Goal: Transaction & Acquisition: Purchase product/service

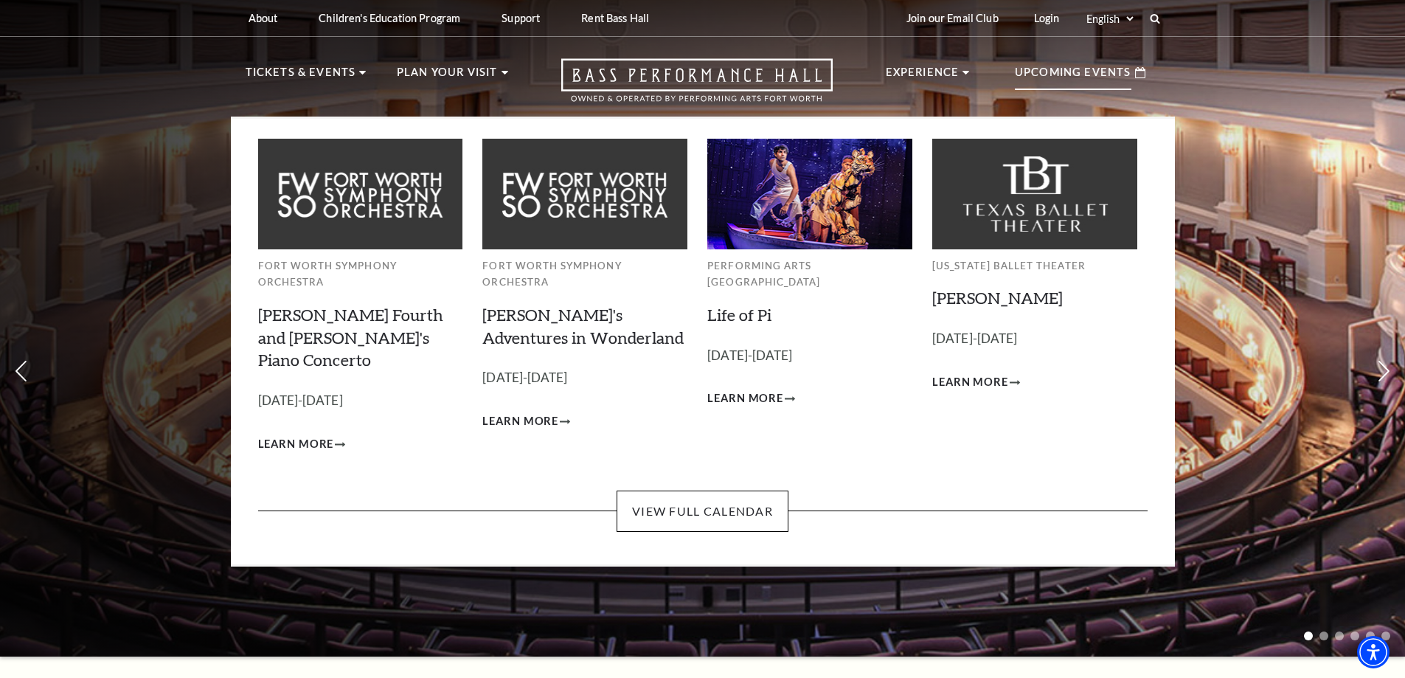
click at [1037, 63] on p "Upcoming Events" at bounding box center [1073, 76] width 117 height 27
click at [680, 490] on link "View Full Calendar" at bounding box center [703, 510] width 172 height 41
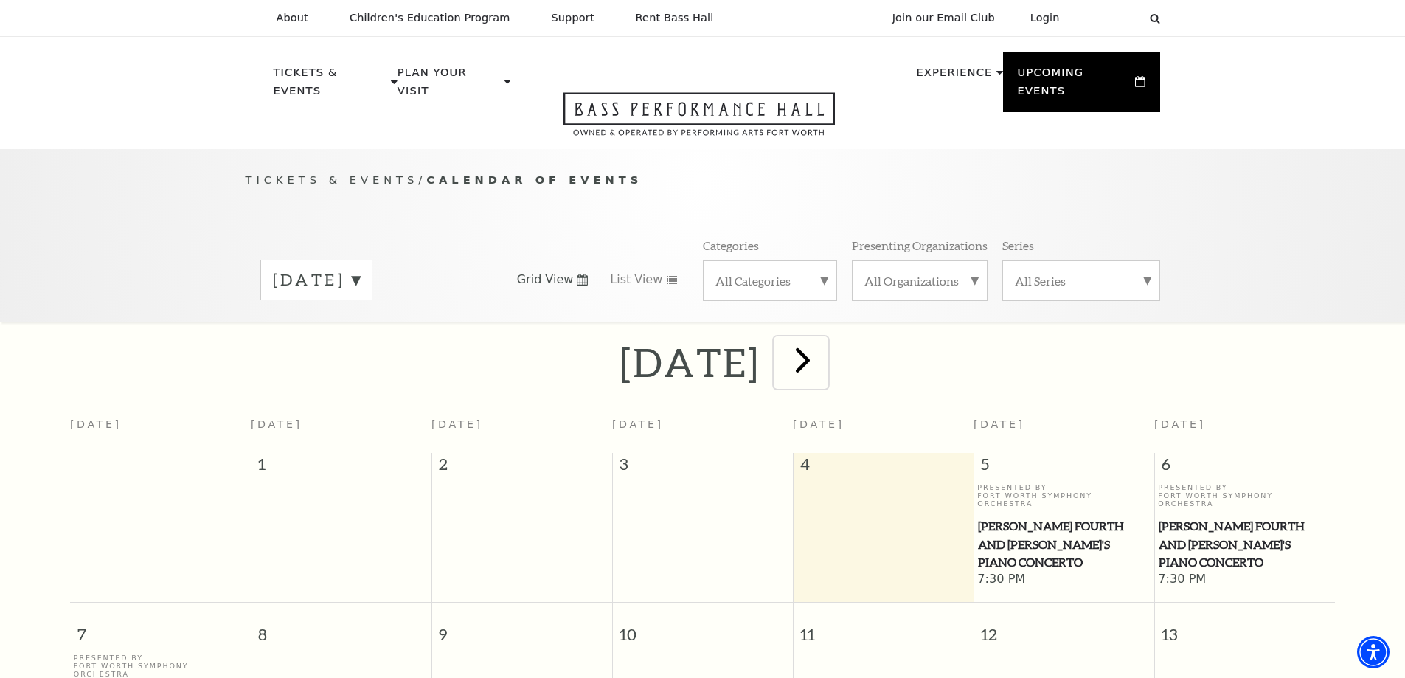
click at [824, 340] on span "next" at bounding box center [803, 360] width 42 height 42
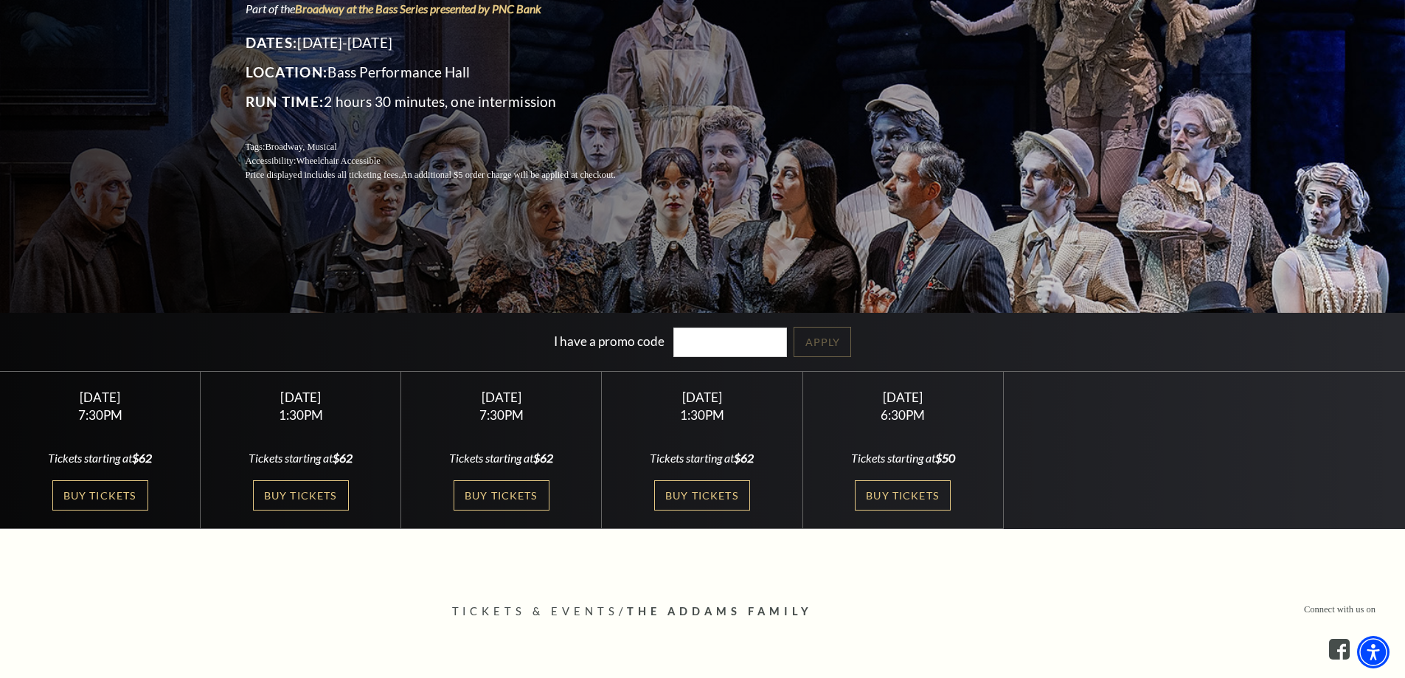
scroll to position [221, 0]
click at [888, 496] on link "Buy Tickets" at bounding box center [903, 494] width 96 height 30
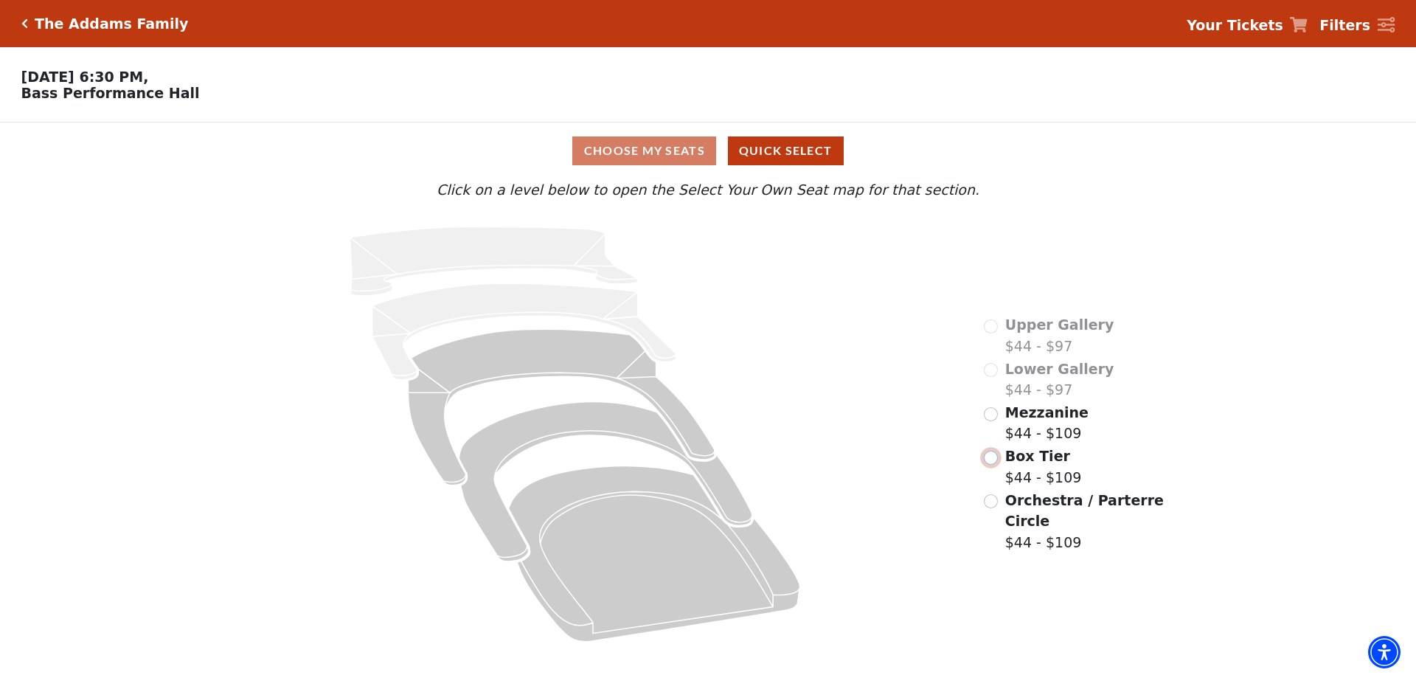
click at [998, 451] on input "Box Tier$44 - $109\a" at bounding box center [991, 458] width 14 height 14
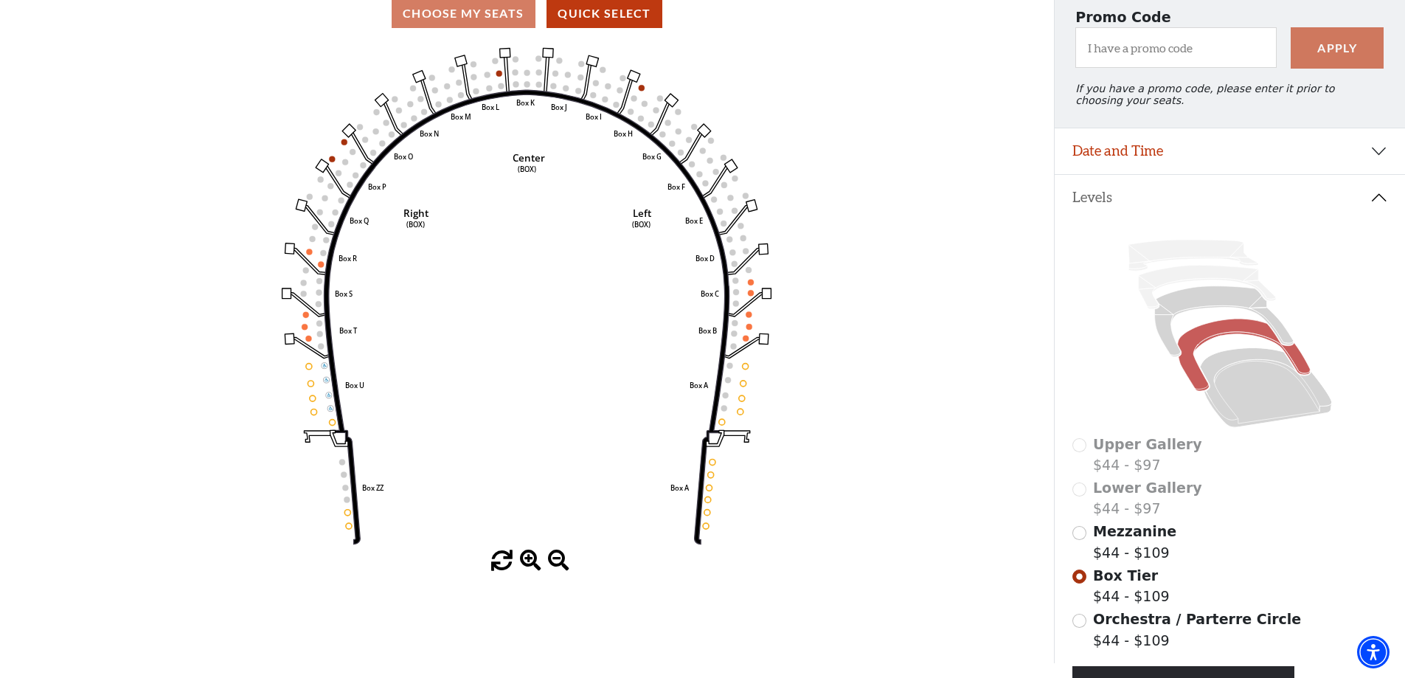
scroll to position [210, 0]
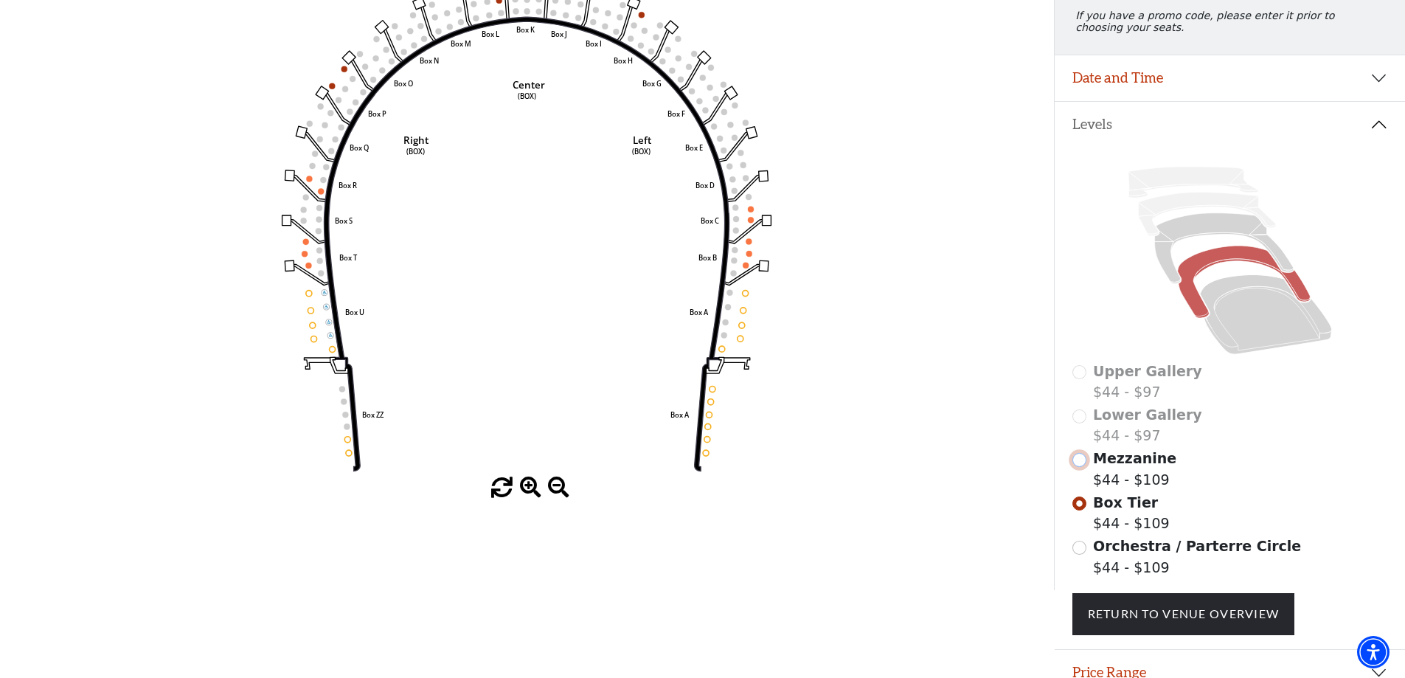
click at [1078, 467] on input "Mezzanine$44 - $109\a" at bounding box center [1079, 460] width 14 height 14
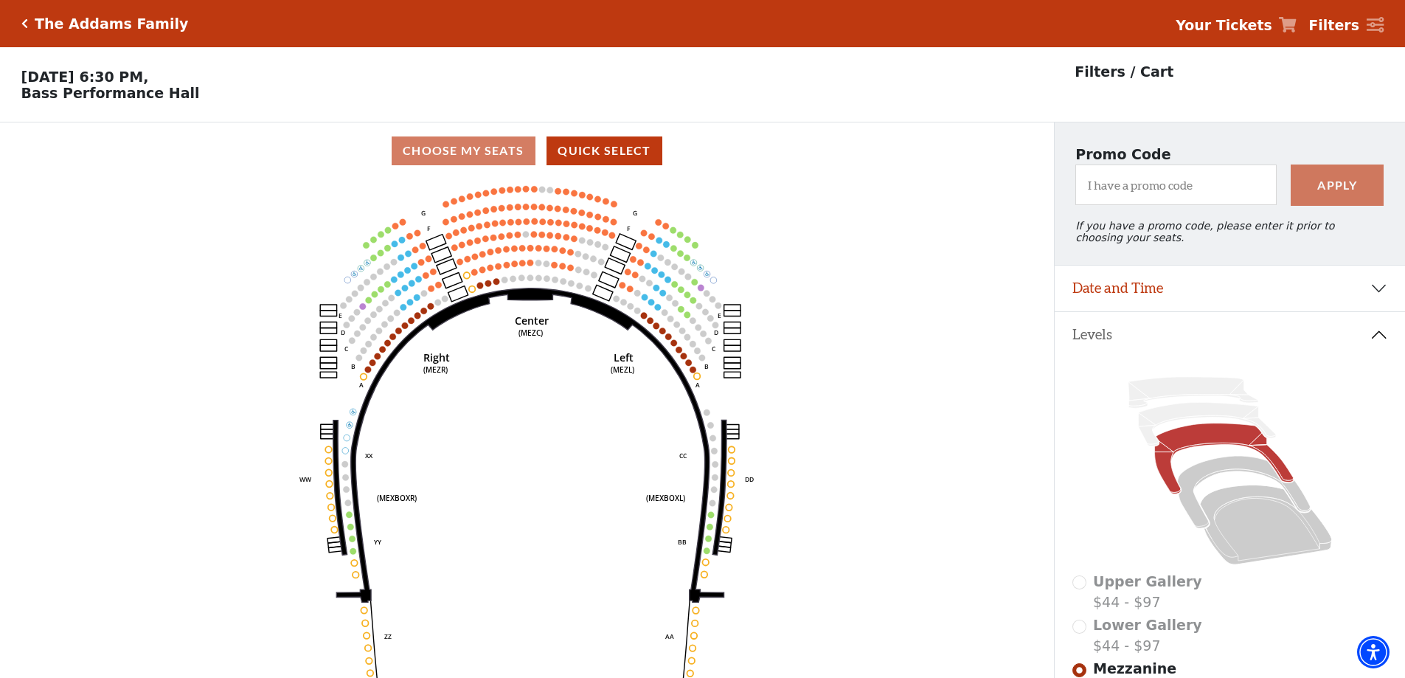
scroll to position [69, 0]
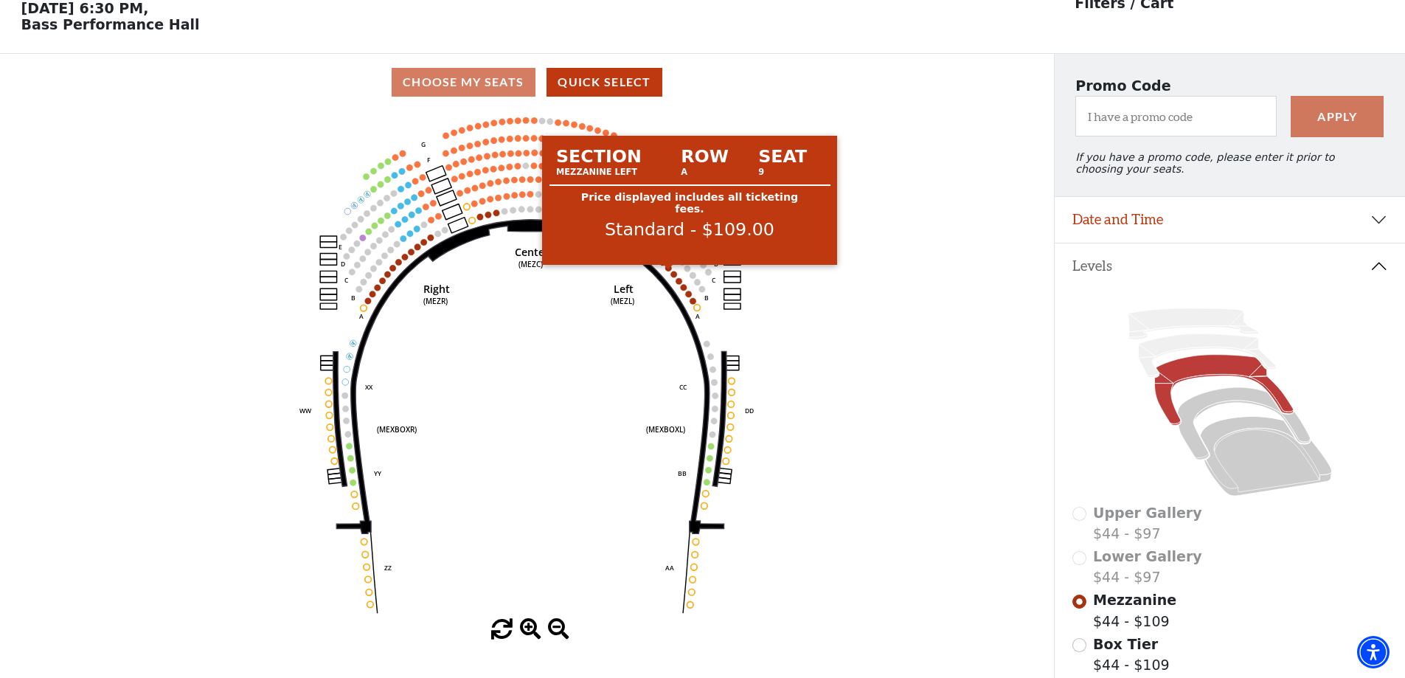
click at [670, 271] on circle at bounding box center [668, 268] width 7 height 7
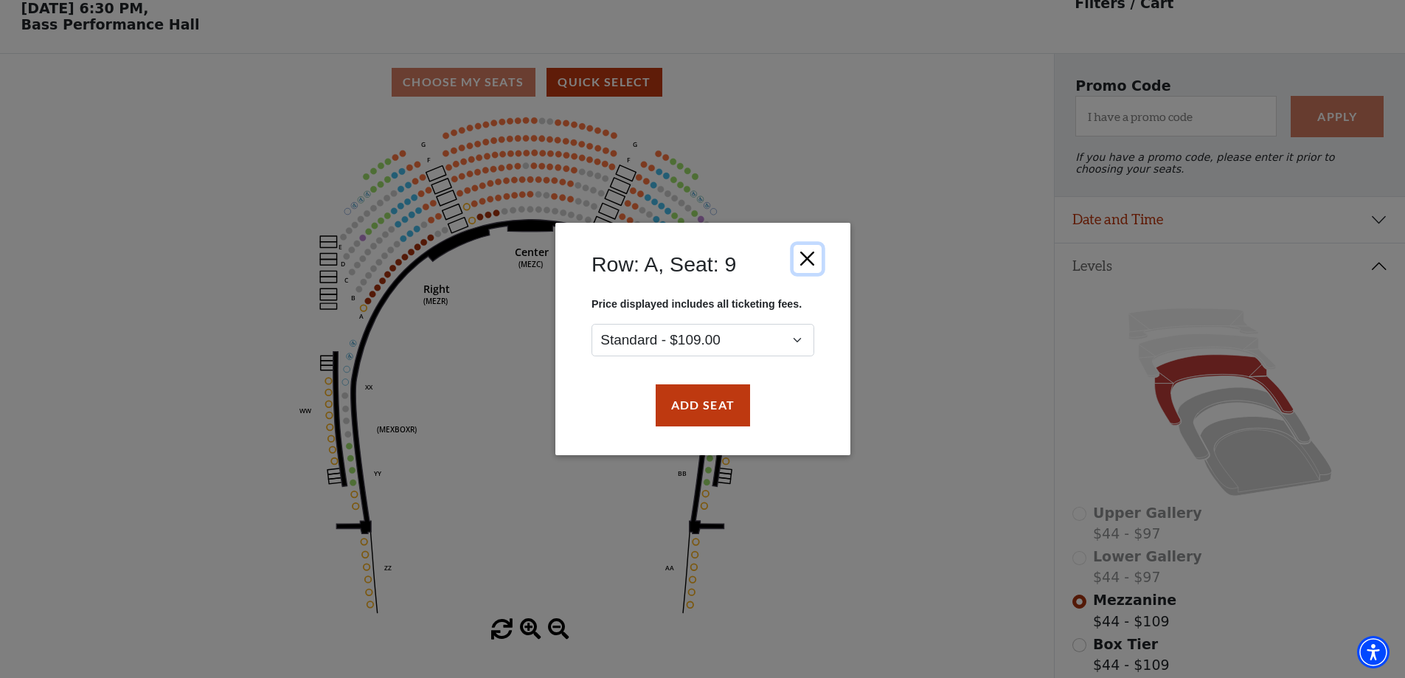
click at [812, 254] on button "Close" at bounding box center [807, 259] width 28 height 28
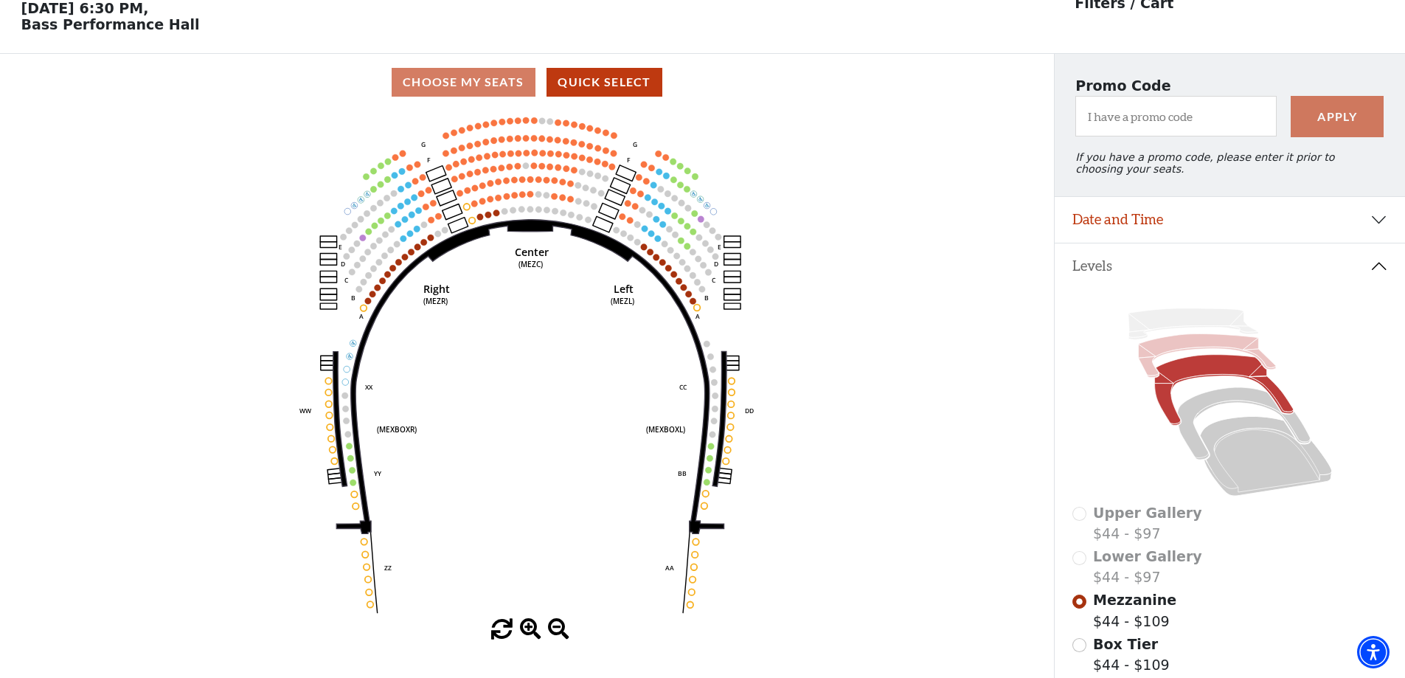
click at [1154, 358] on icon at bounding box center [1206, 356] width 137 height 44
click at [1152, 365] on icon at bounding box center [1206, 356] width 137 height 44
click at [1083, 569] on div "Lower Gallery $44 - $97" at bounding box center [1230, 567] width 316 height 42
click at [1085, 567] on div "Lower Gallery $44 - $97" at bounding box center [1230, 567] width 316 height 42
click at [1080, 521] on div "Upper Gallery $44 - $97" at bounding box center [1230, 523] width 316 height 42
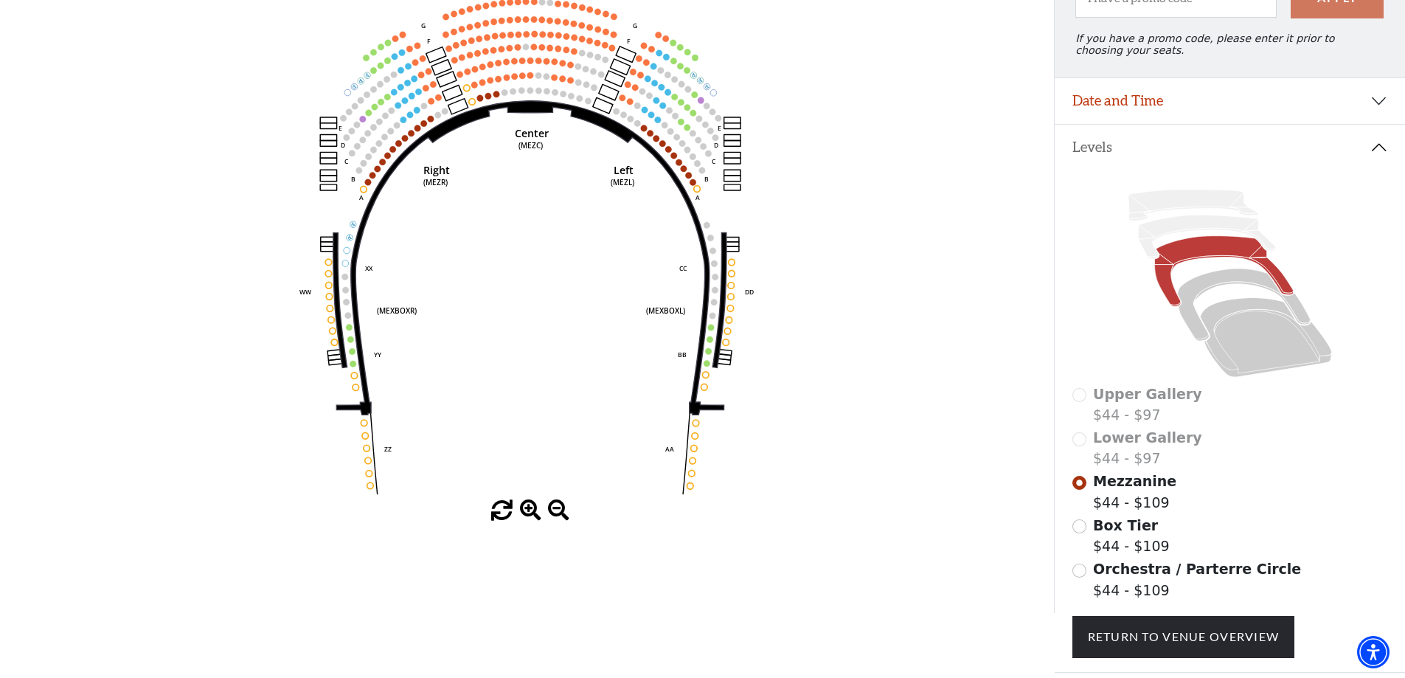
scroll to position [216, 0]
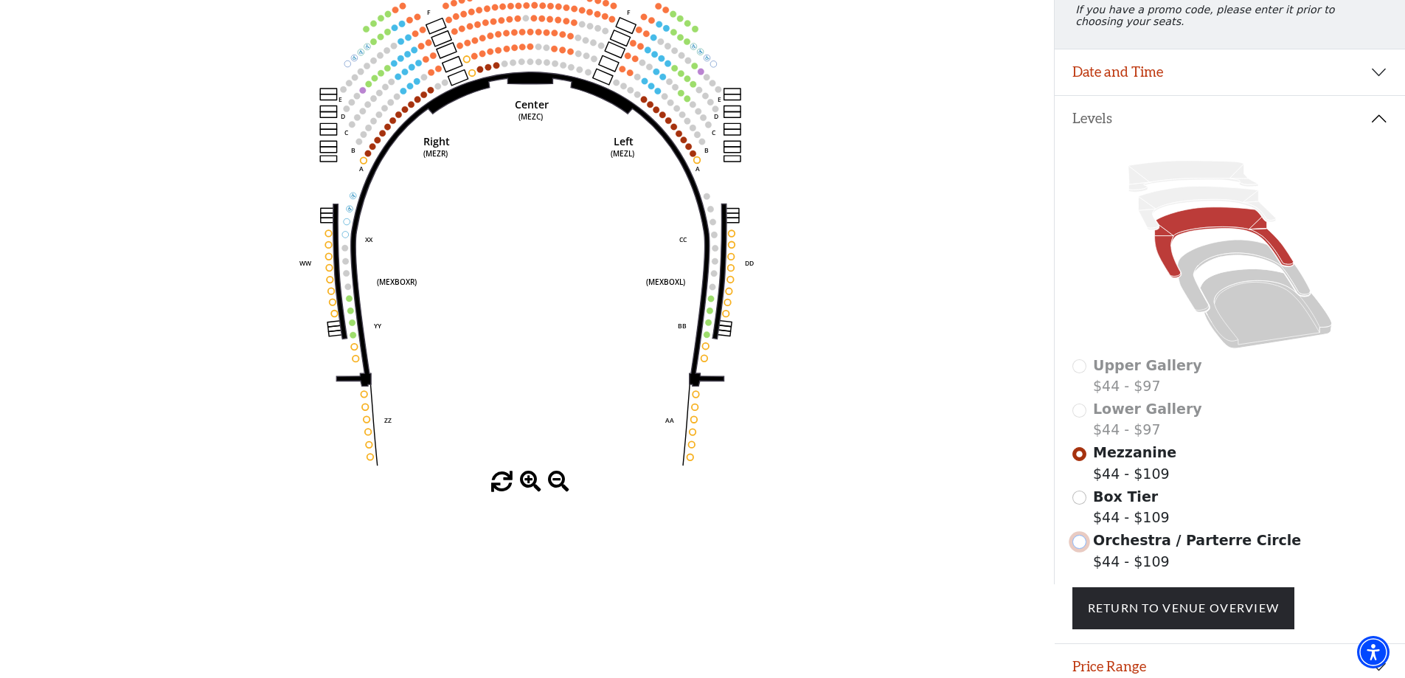
click at [1081, 549] on input "Orchestra / Parterre Circle$44 - $109\a" at bounding box center [1079, 542] width 14 height 14
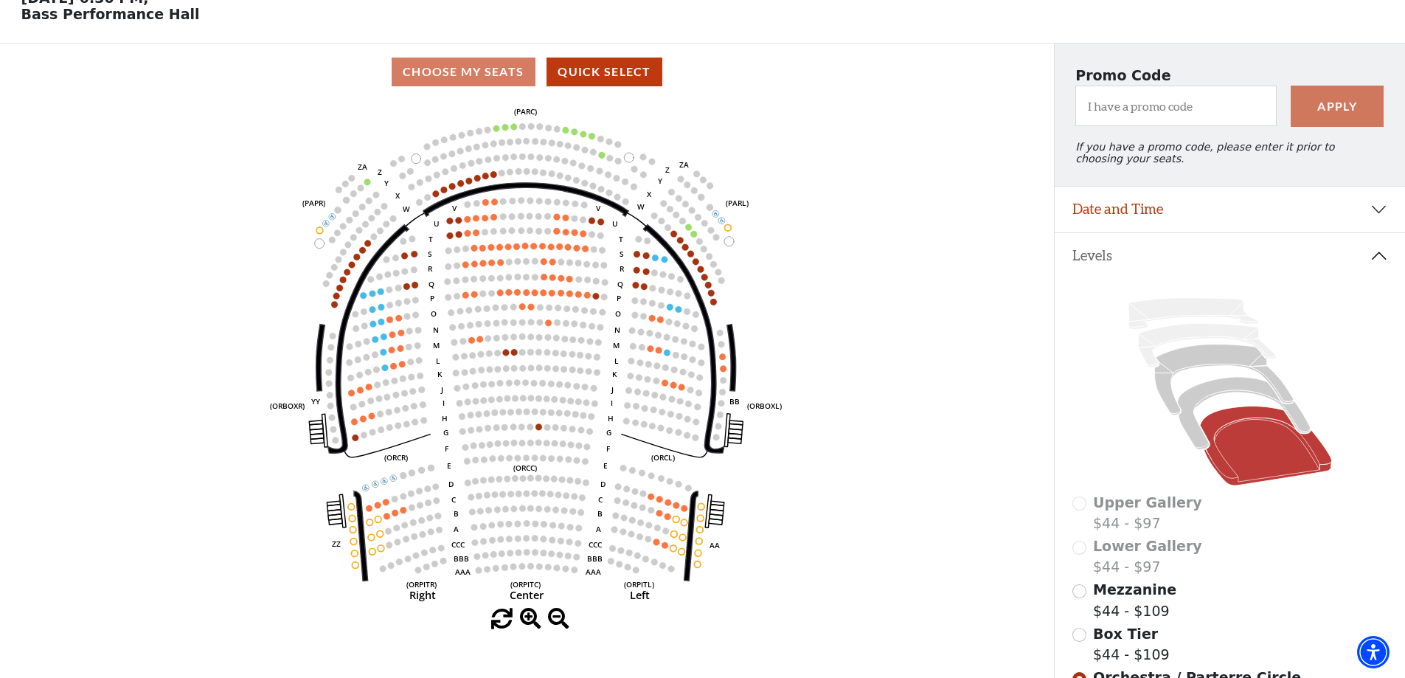
scroll to position [0, 0]
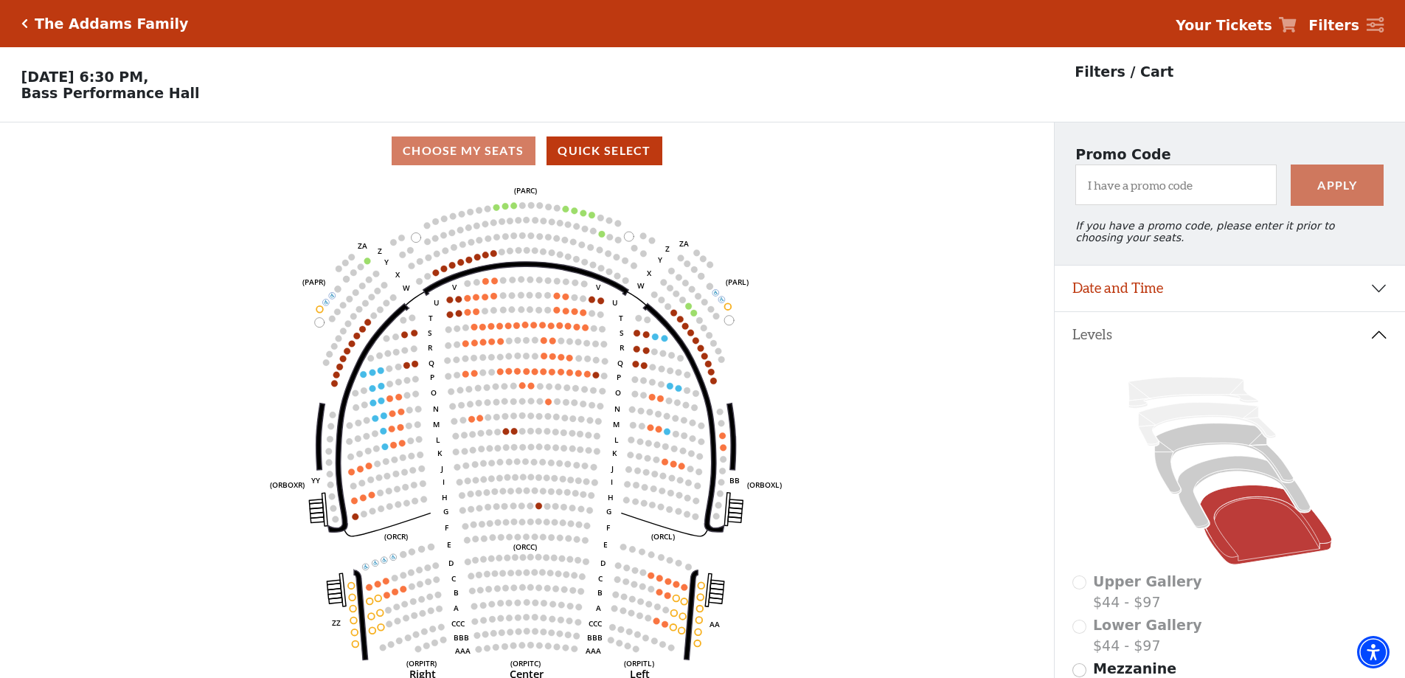
click at [124, 24] on h5 "The Addams Family" at bounding box center [111, 23] width 153 height 17
click at [24, 18] on icon "Click here to go back to filters" at bounding box center [24, 23] width 7 height 10
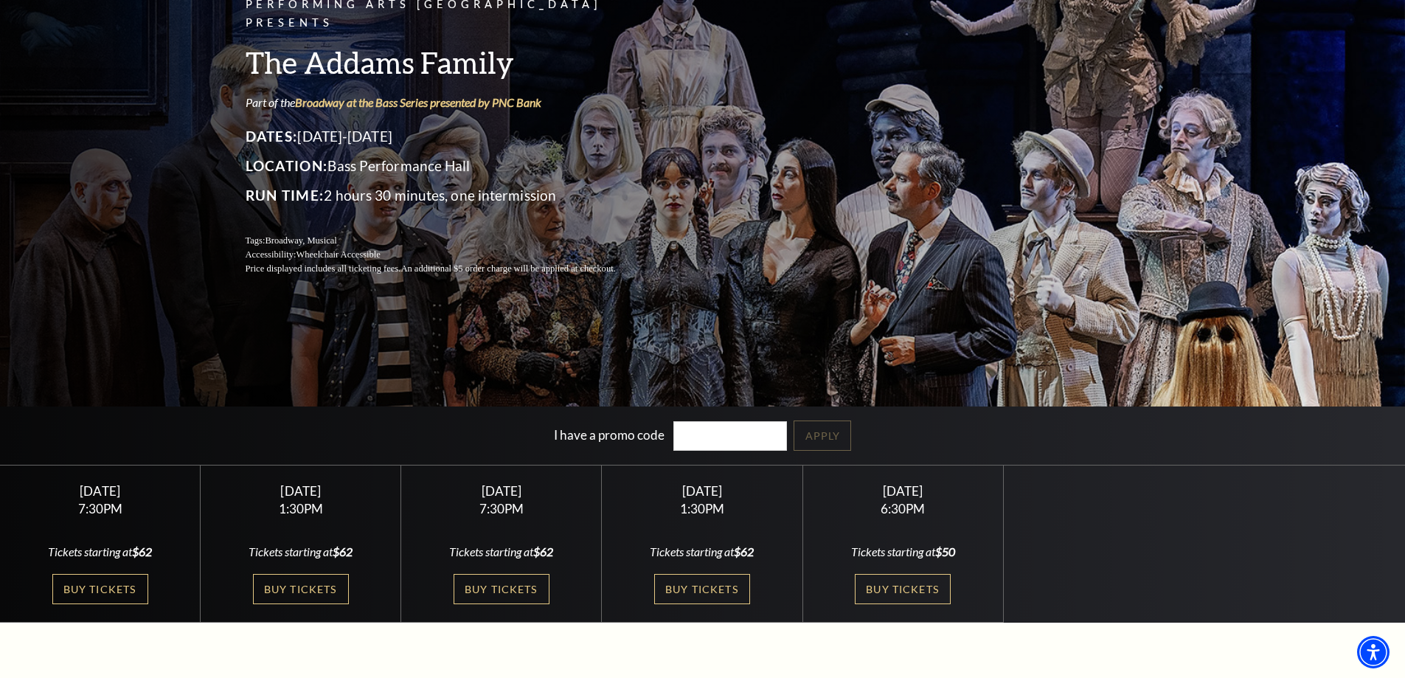
scroll to position [221, 0]
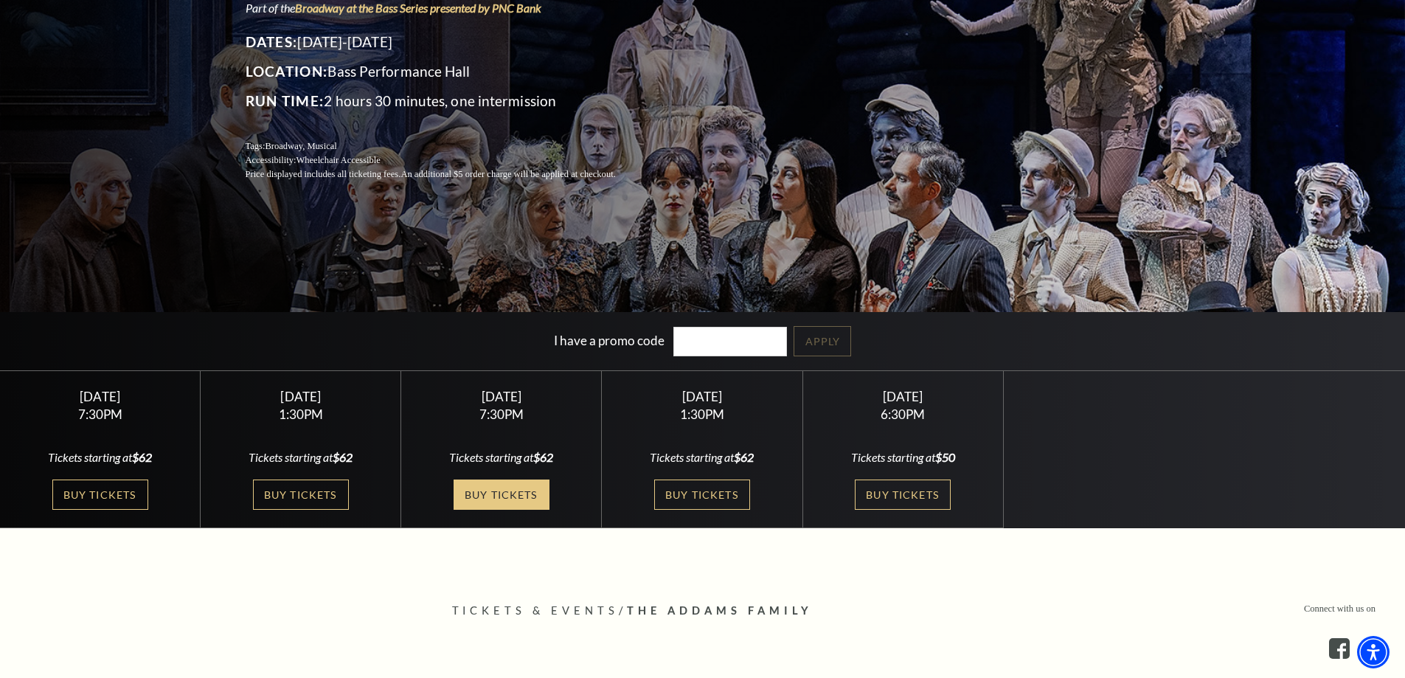
click at [486, 495] on link "Buy Tickets" at bounding box center [502, 494] width 96 height 30
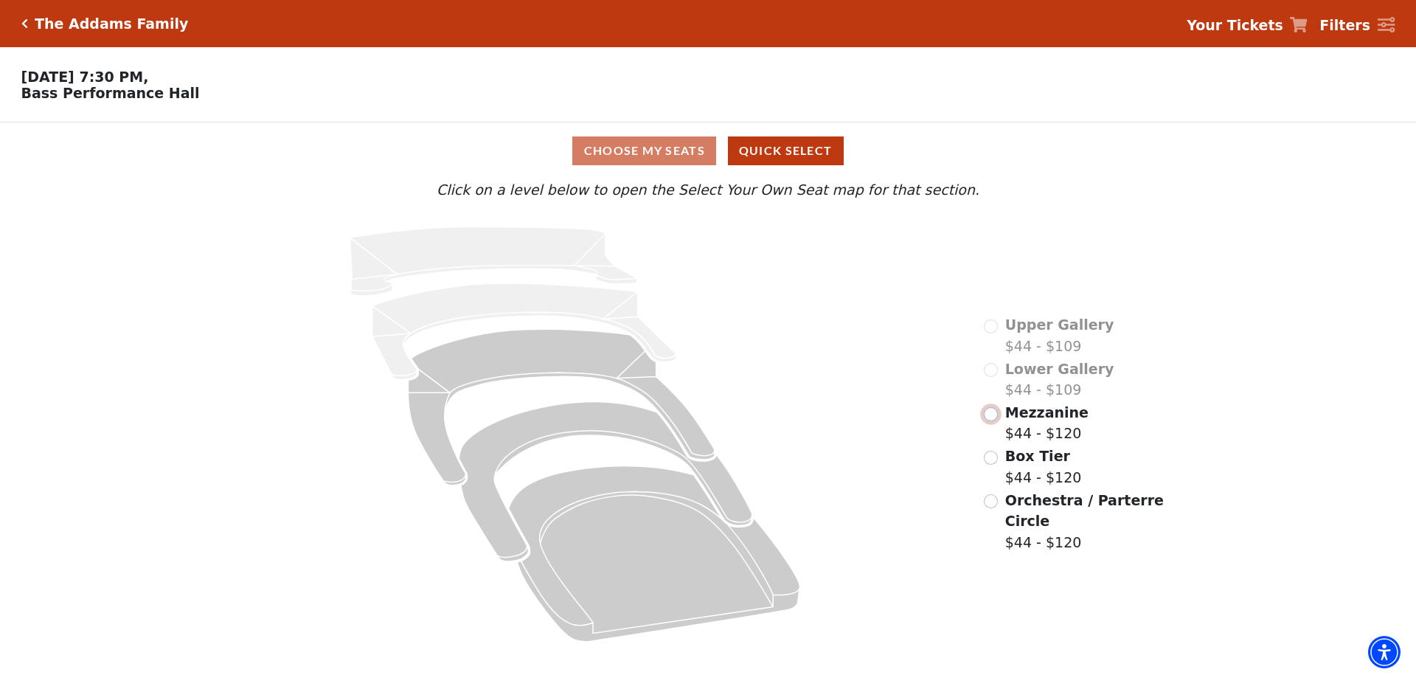
click at [993, 421] on input "Mezzanine$44 - $120\a" at bounding box center [991, 414] width 14 height 14
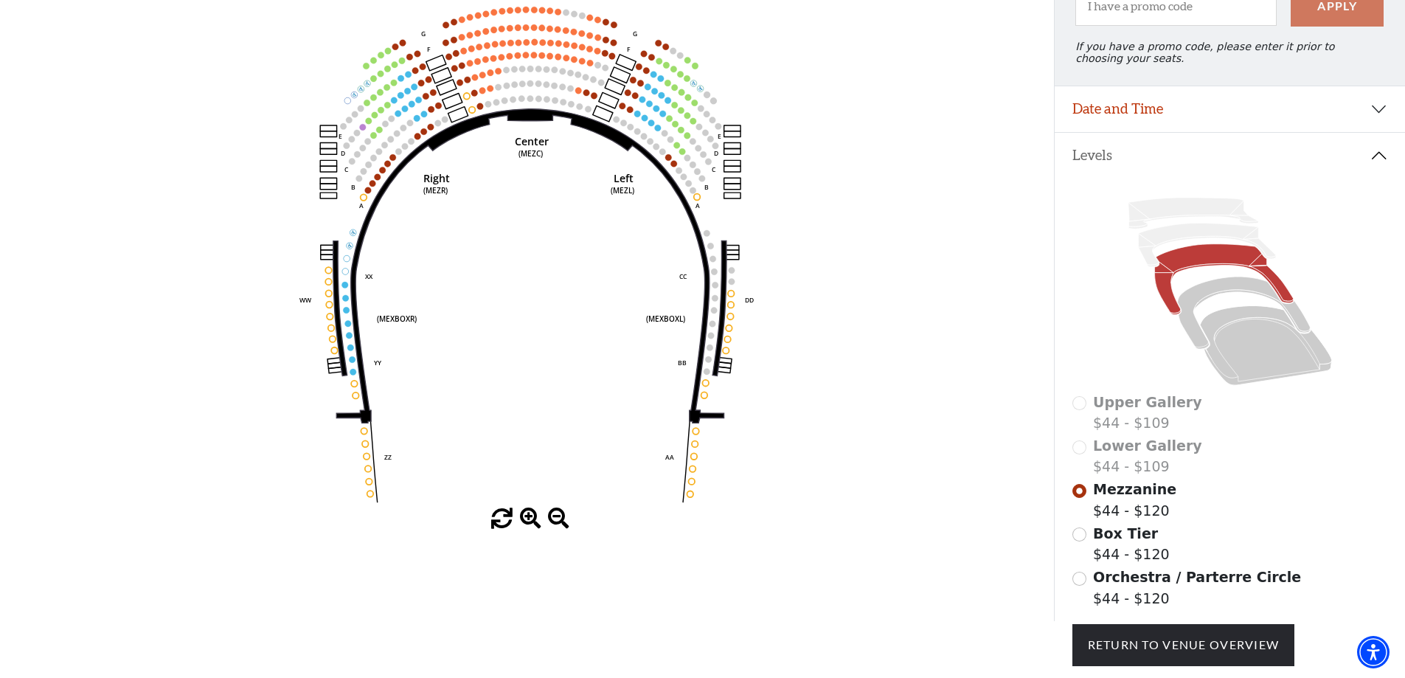
scroll to position [216, 0]
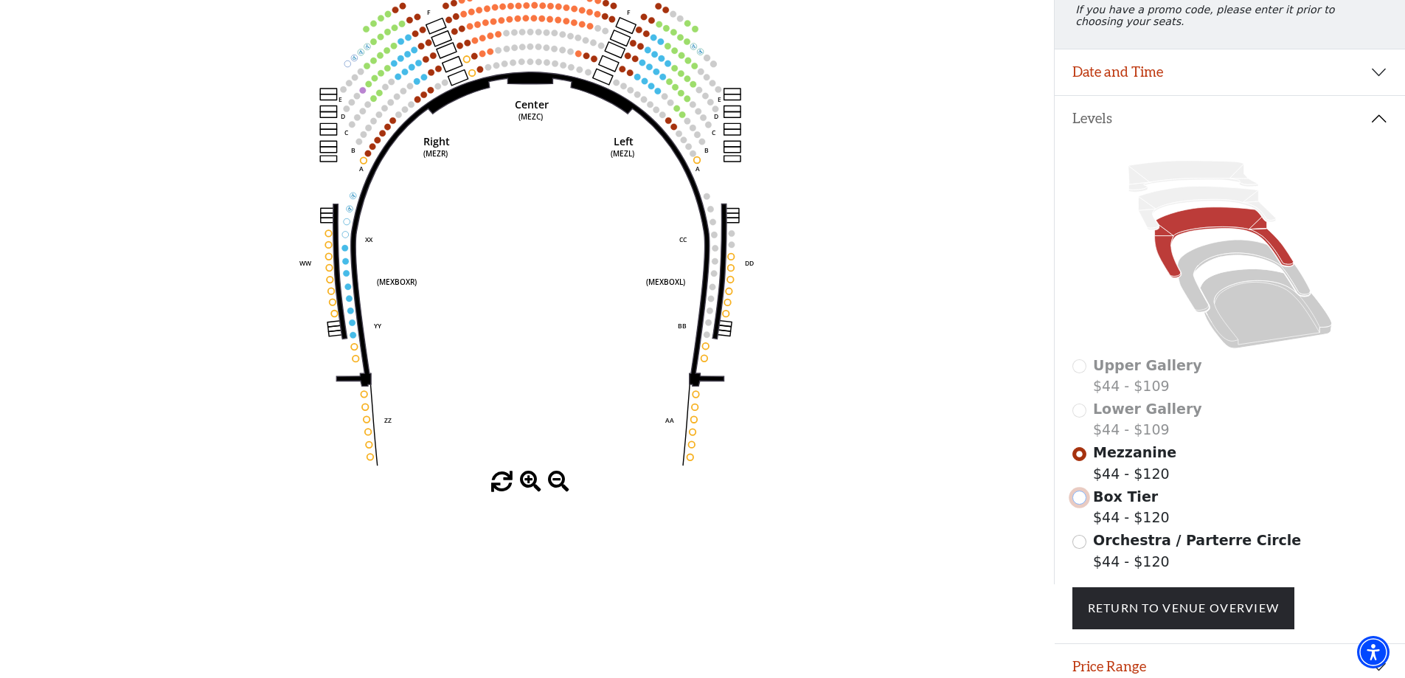
click at [1079, 504] on input "Box Tier$44 - $120\a" at bounding box center [1079, 497] width 14 height 14
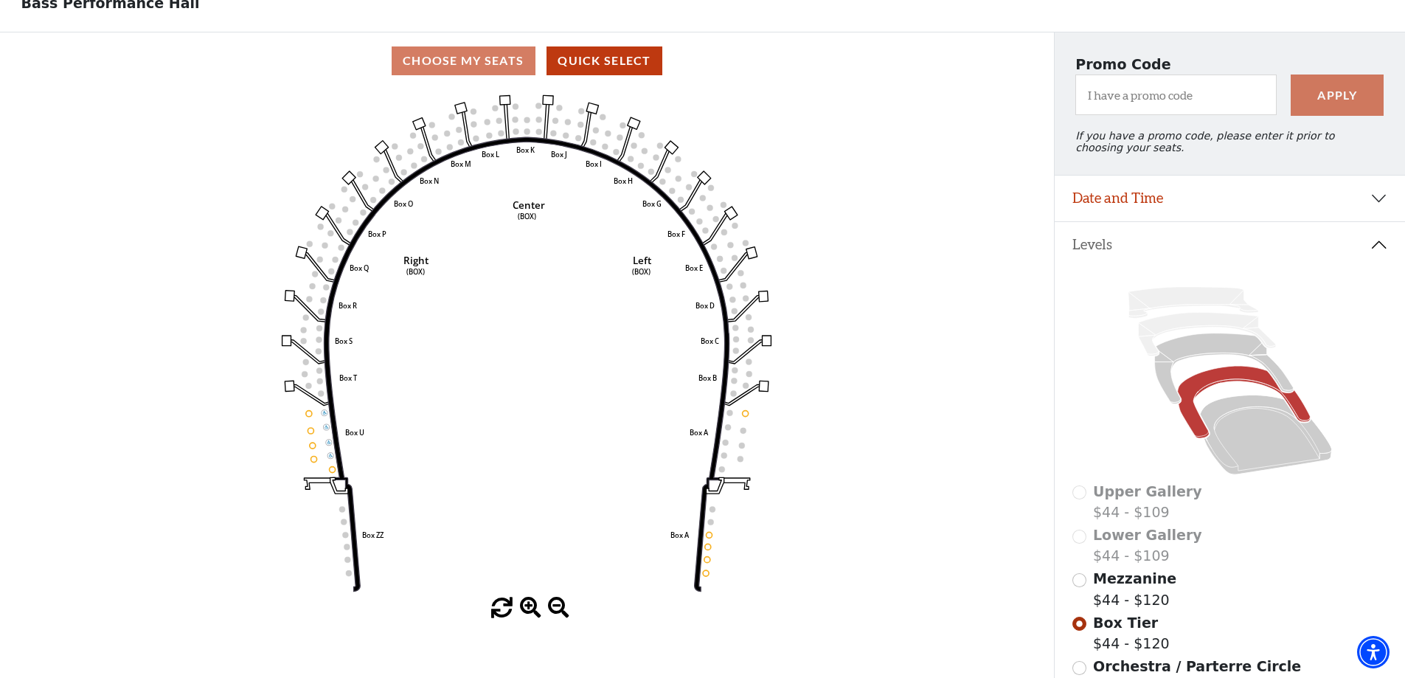
scroll to position [69, 0]
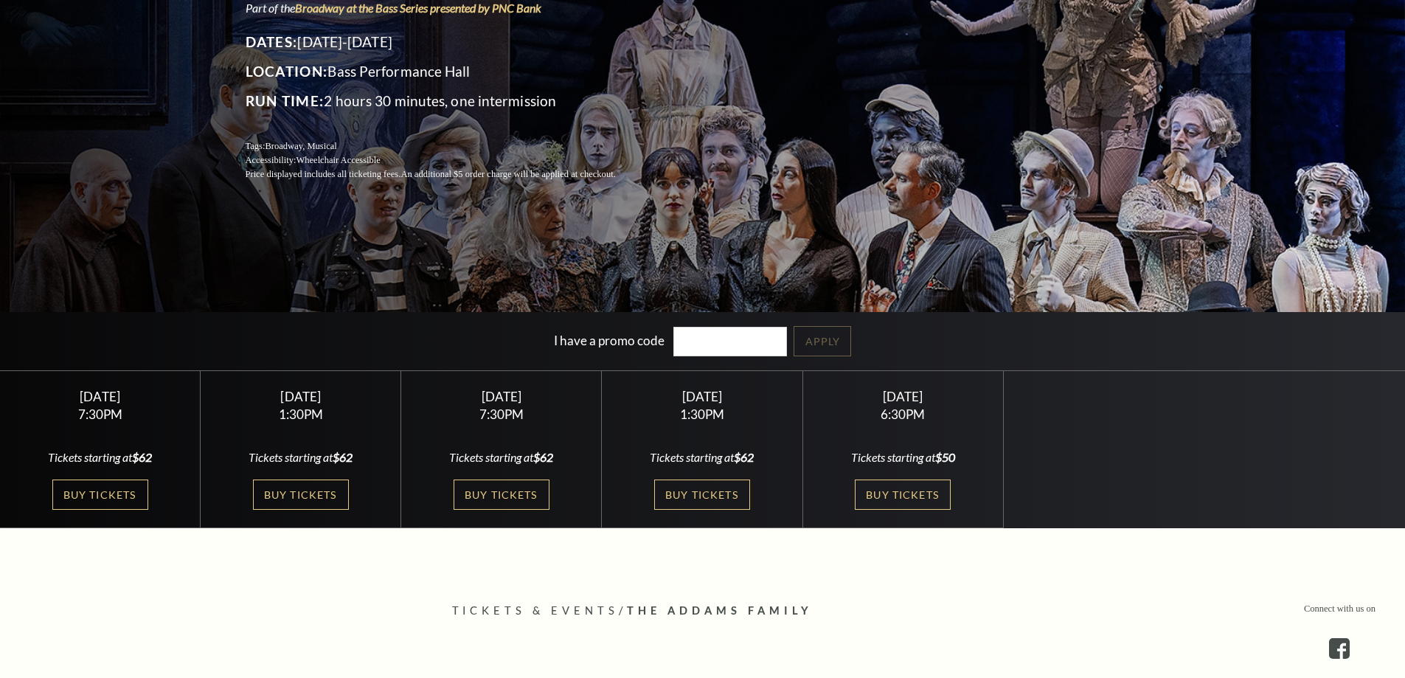
scroll to position [221, 0]
click at [701, 495] on link "Buy Tickets" at bounding box center [702, 494] width 96 height 30
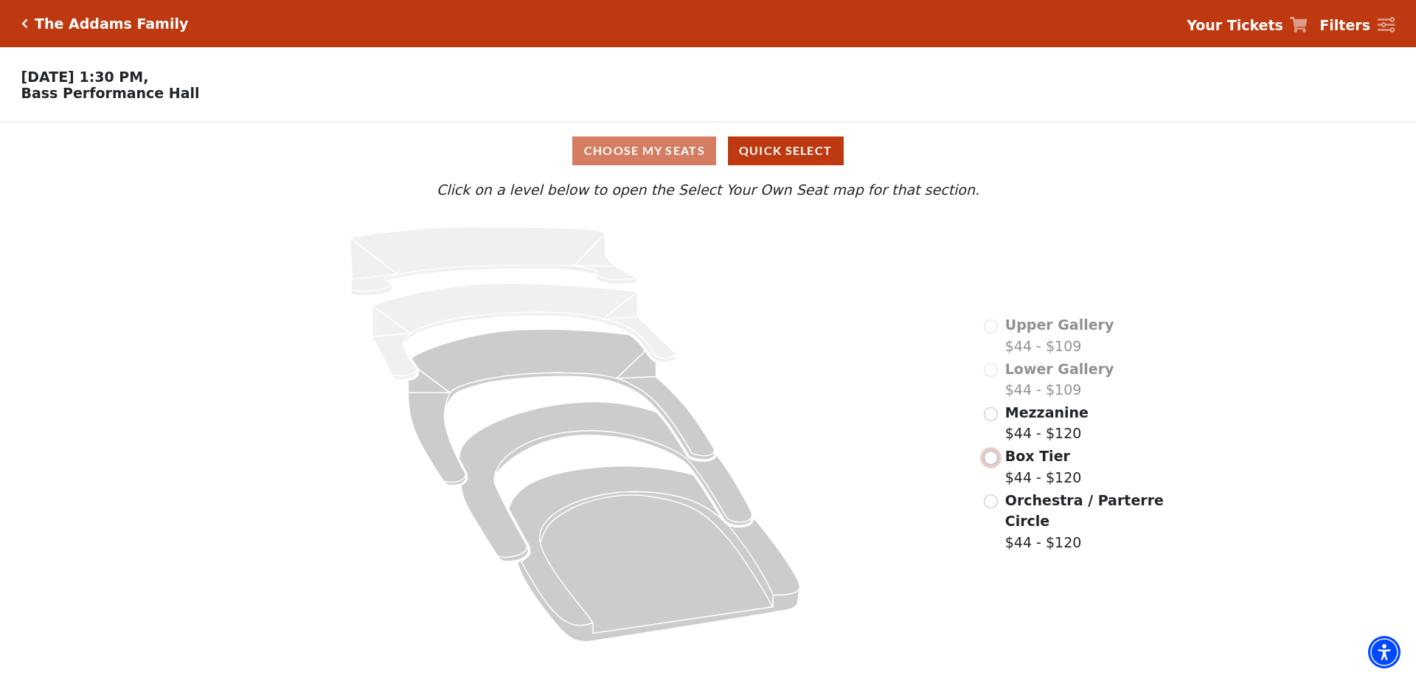
click at [998, 451] on input "Box Tier$44 - $120\a" at bounding box center [991, 458] width 14 height 14
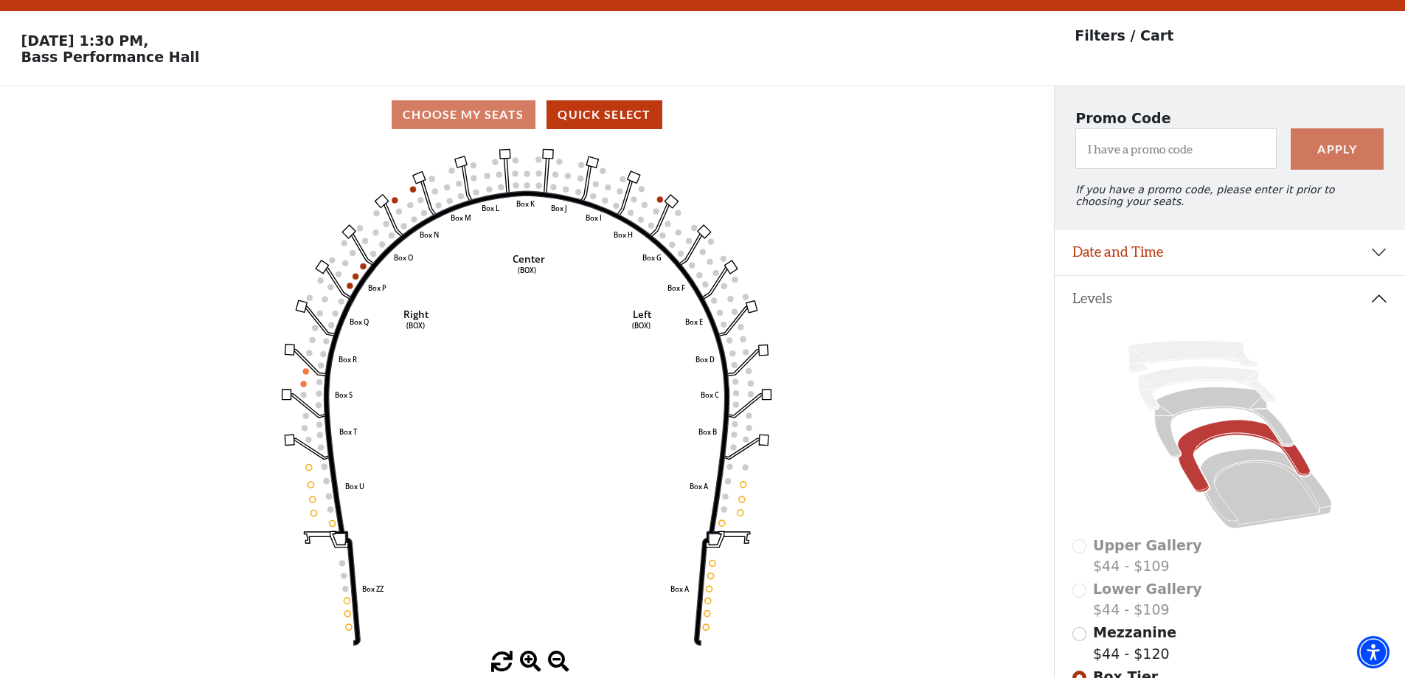
scroll to position [69, 0]
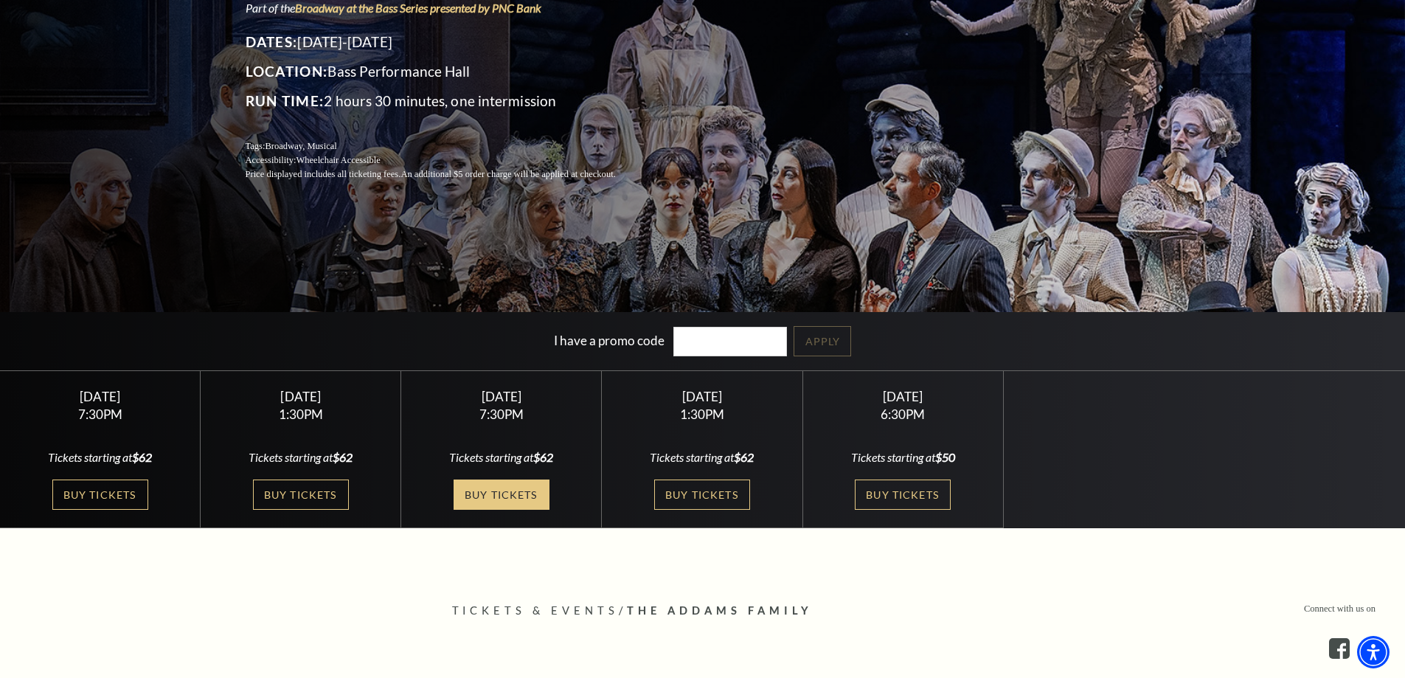
click at [485, 492] on link "Buy Tickets" at bounding box center [502, 494] width 96 height 30
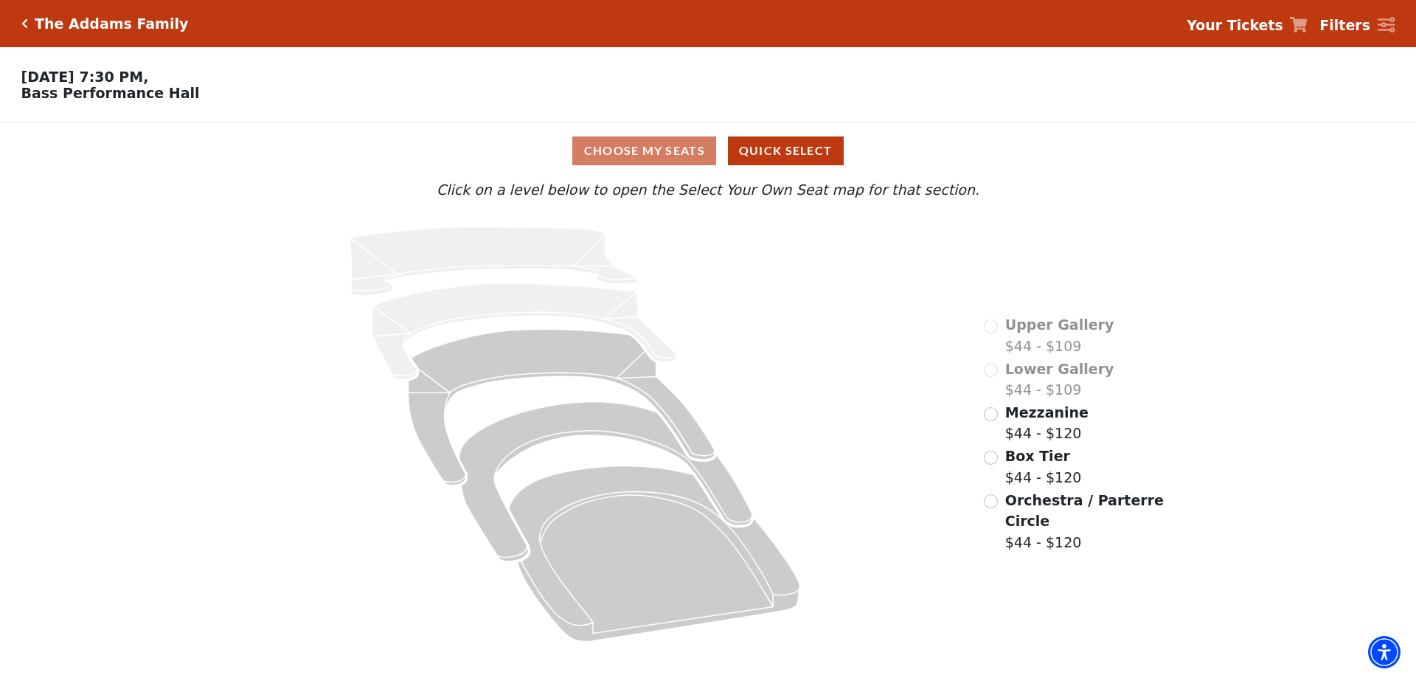
click at [1081, 445] on div "Box Tier $44 - $120" at bounding box center [1032, 466] width 97 height 42
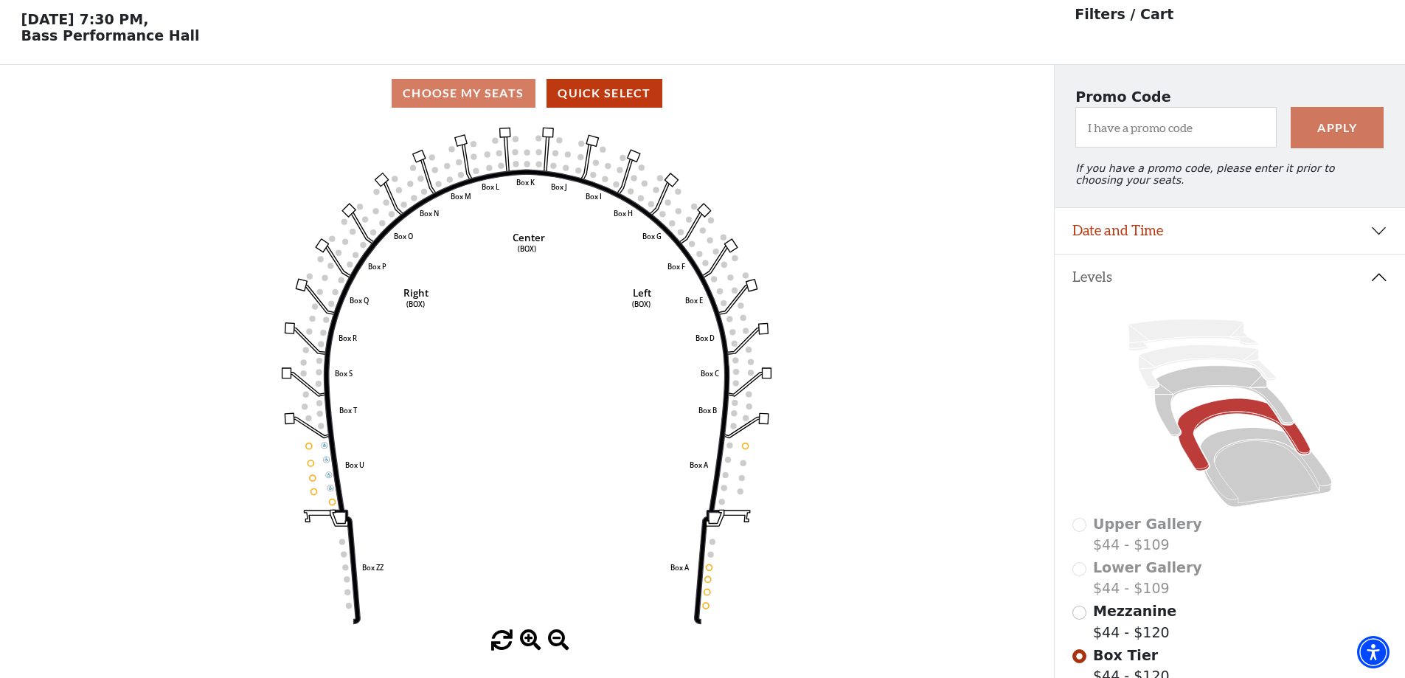
scroll to position [69, 0]
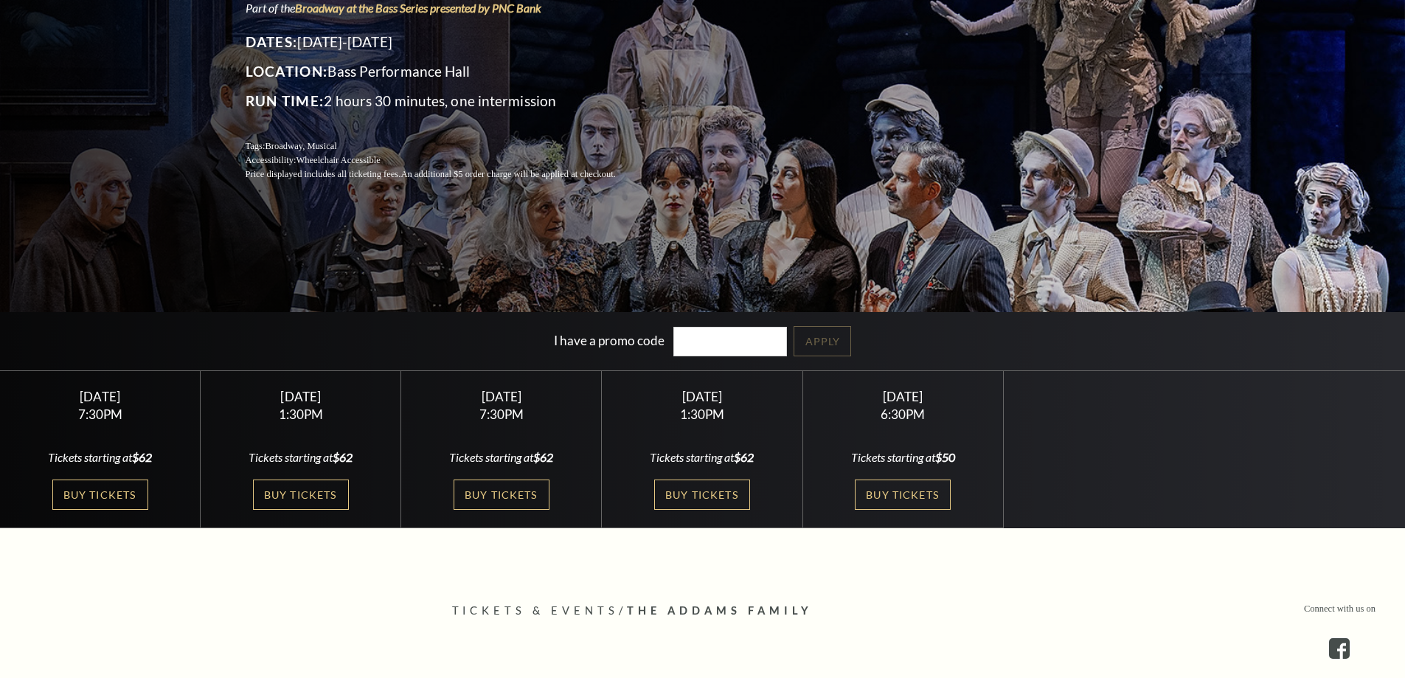
scroll to position [221, 0]
click at [281, 487] on link "Buy Tickets" at bounding box center [301, 494] width 96 height 30
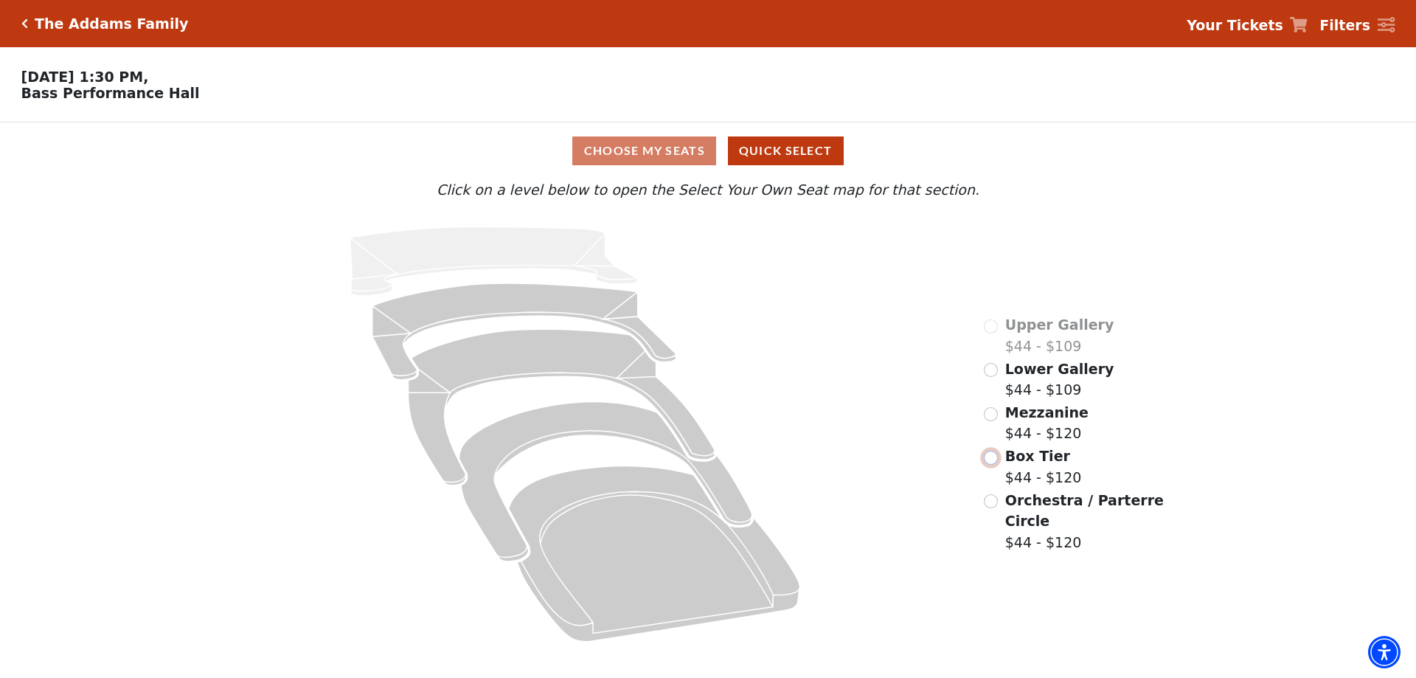
click at [998, 451] on input "Box Tier$44 - $120\a" at bounding box center [991, 458] width 14 height 14
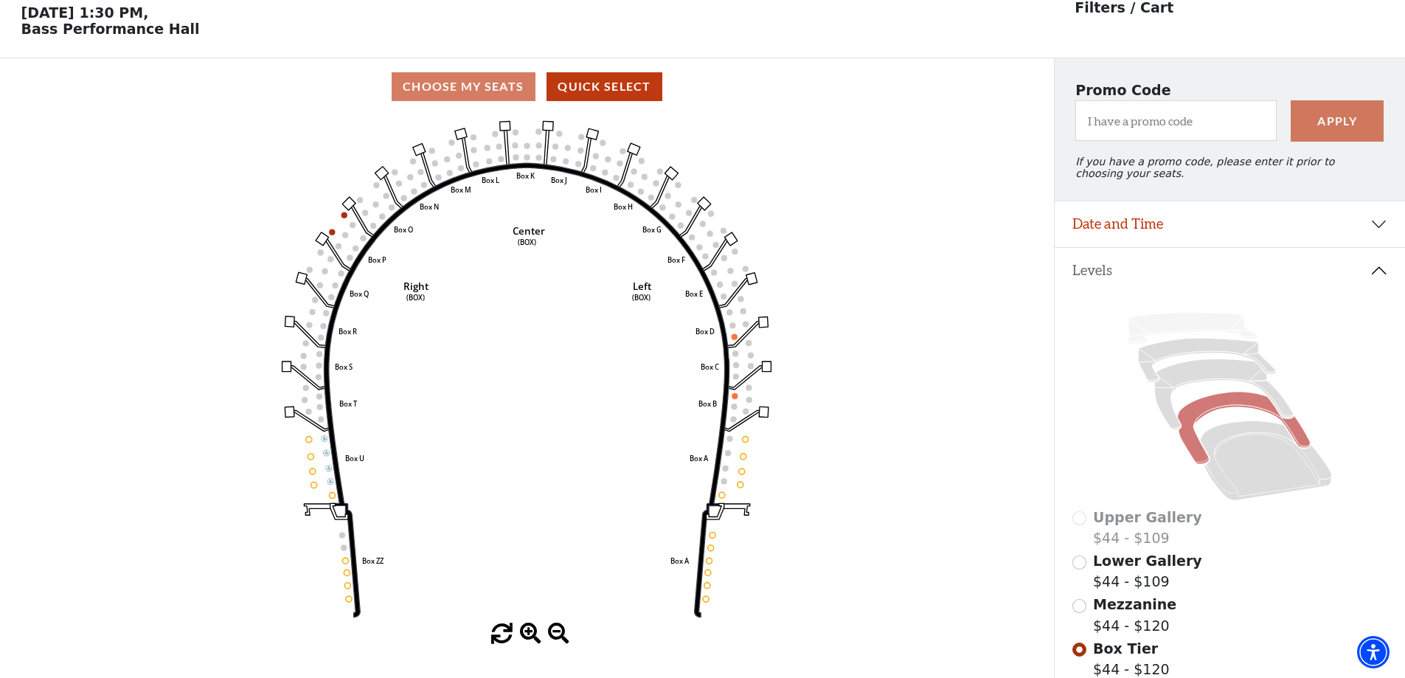
scroll to position [69, 0]
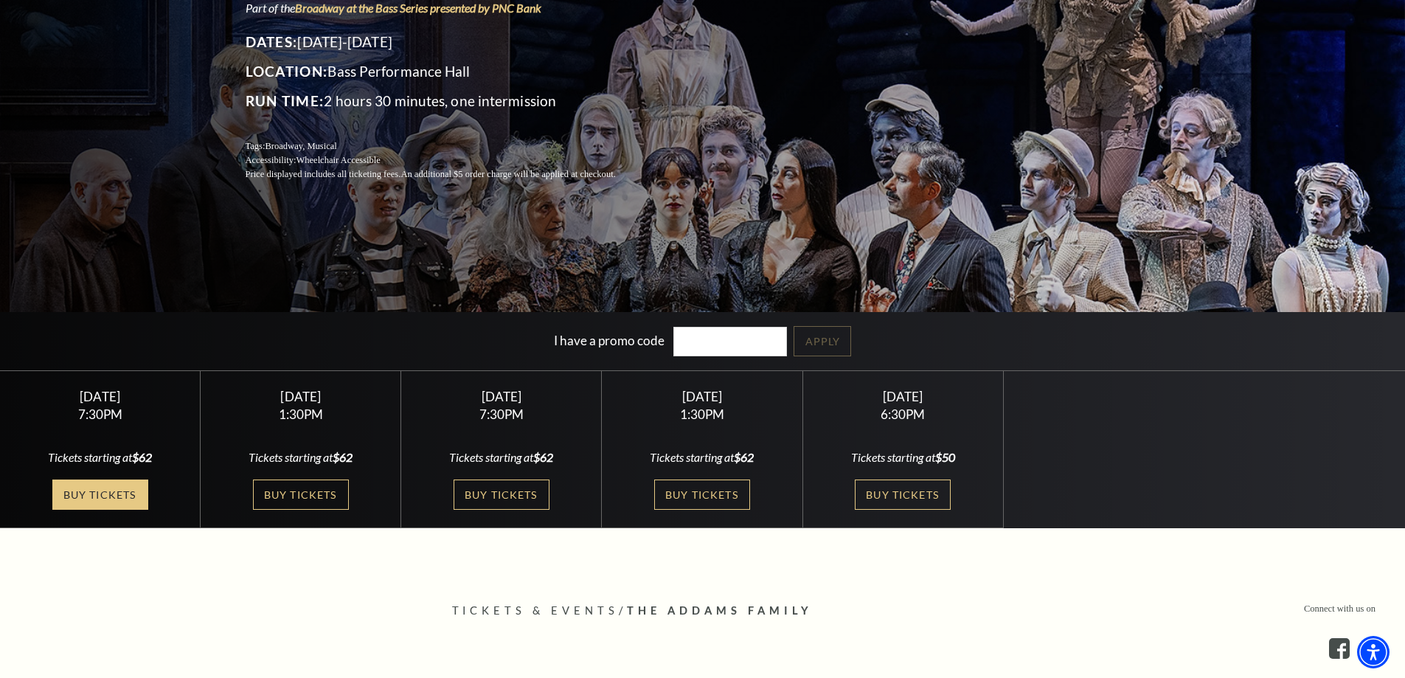
click at [110, 486] on link "Buy Tickets" at bounding box center [100, 494] width 96 height 30
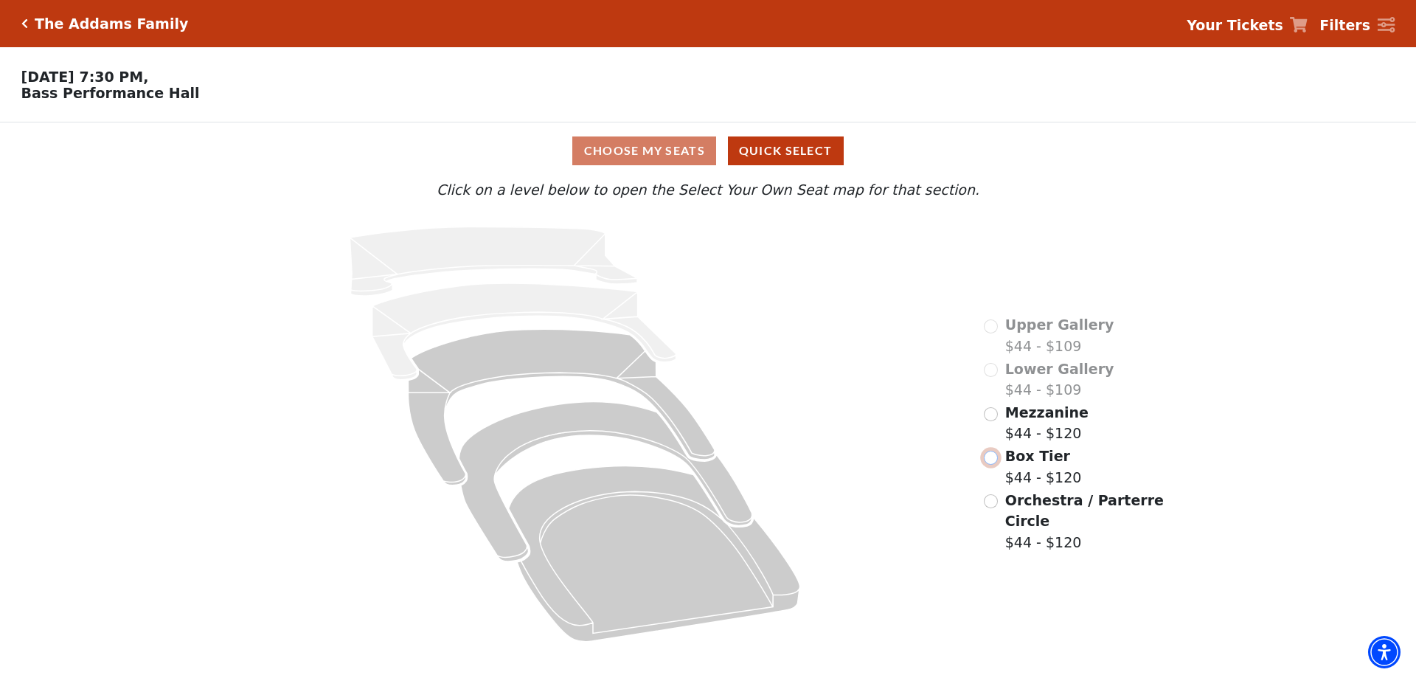
click at [998, 451] on input "Box Tier$44 - $120\a" at bounding box center [991, 458] width 14 height 14
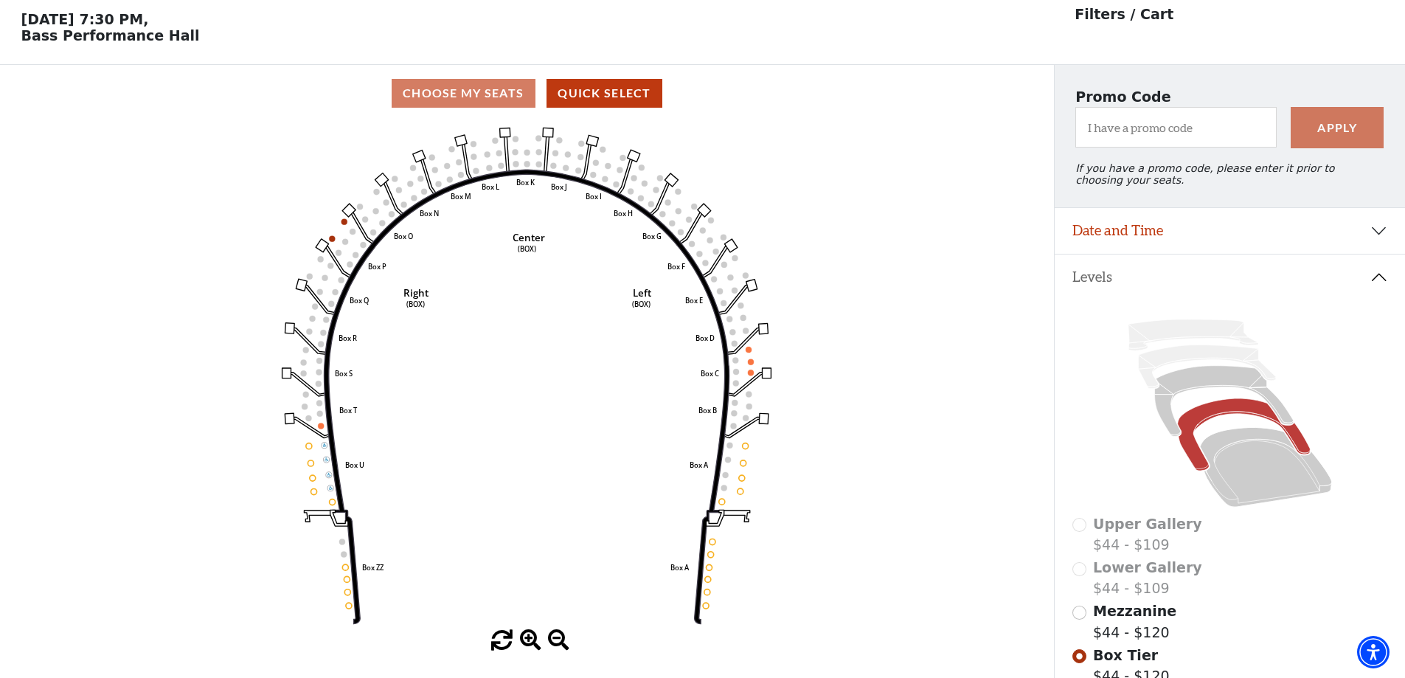
scroll to position [69, 0]
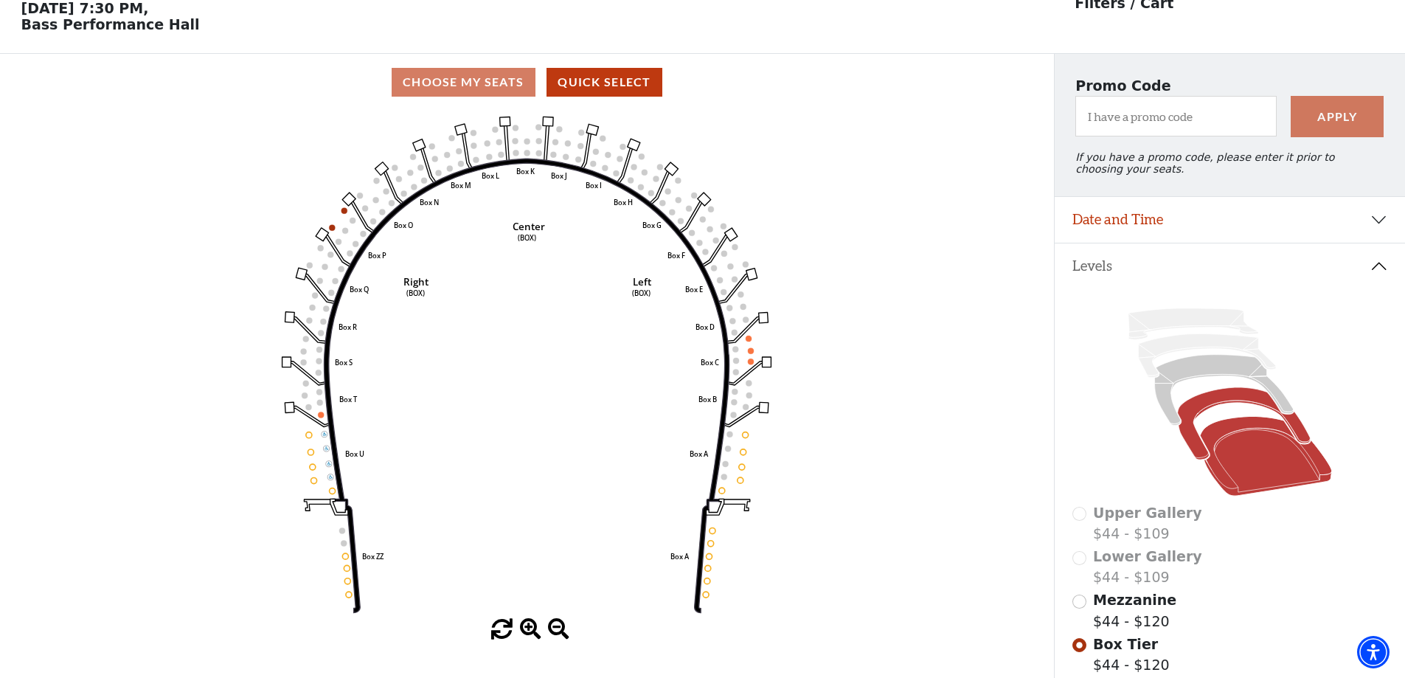
click at [1226, 447] on icon at bounding box center [1266, 457] width 132 height 80
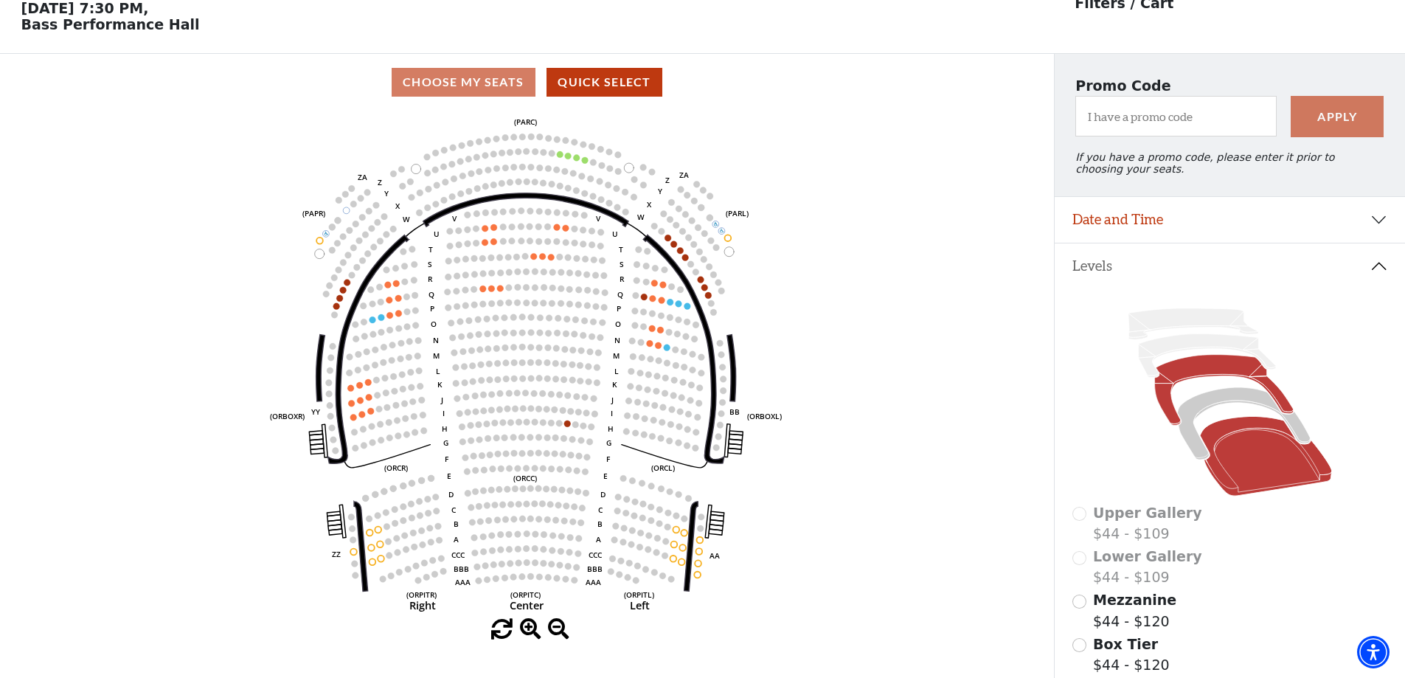
click at [1212, 380] on icon at bounding box center [1223, 390] width 139 height 71
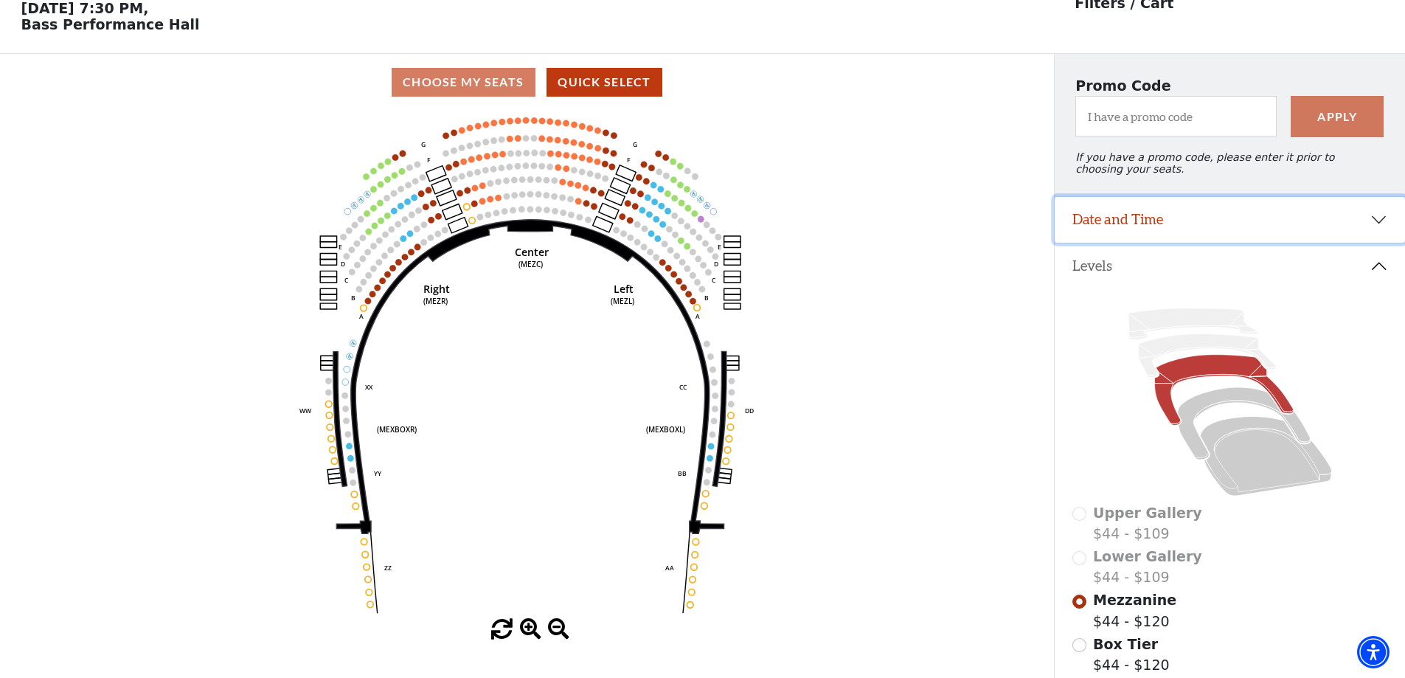
click at [1141, 235] on button "Date and Time" at bounding box center [1230, 220] width 350 height 46
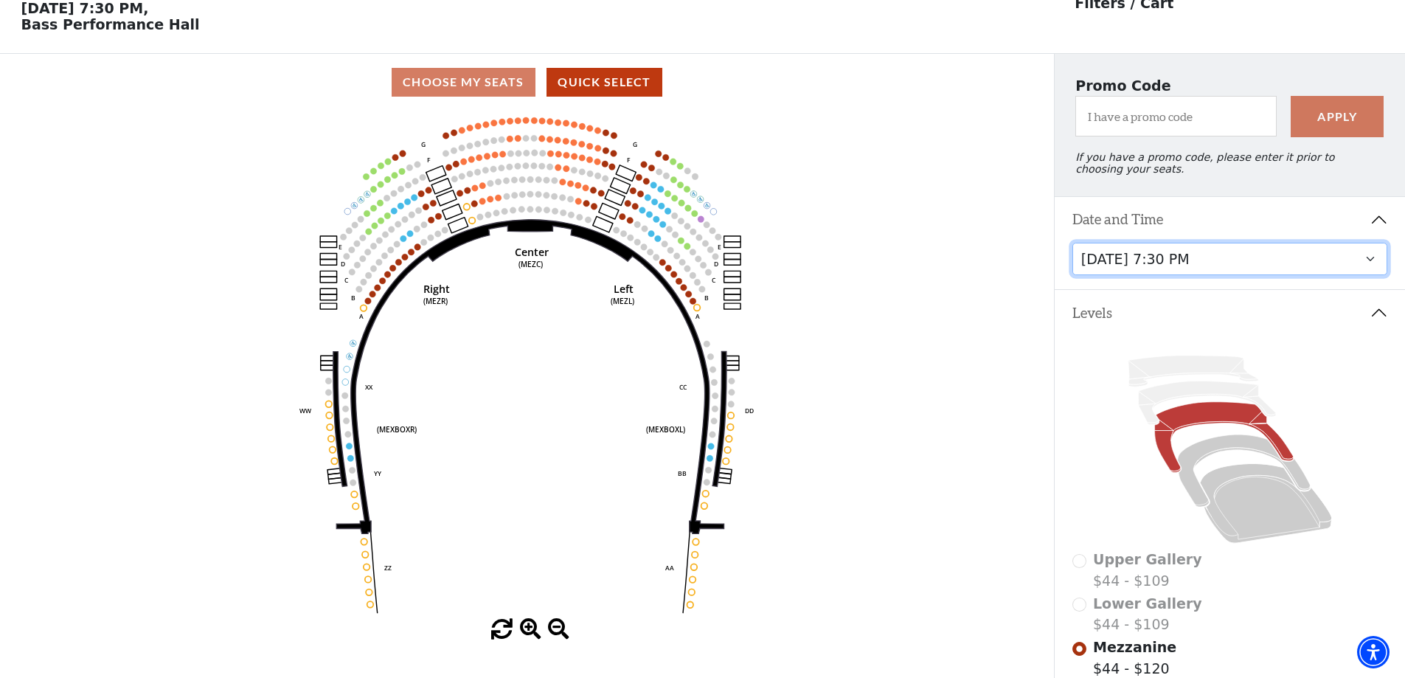
click at [1158, 276] on select "Friday, October 24 at 7:30 PM Saturday, October 25 at 1:30 PM Saturday, October…" at bounding box center [1230, 259] width 316 height 33
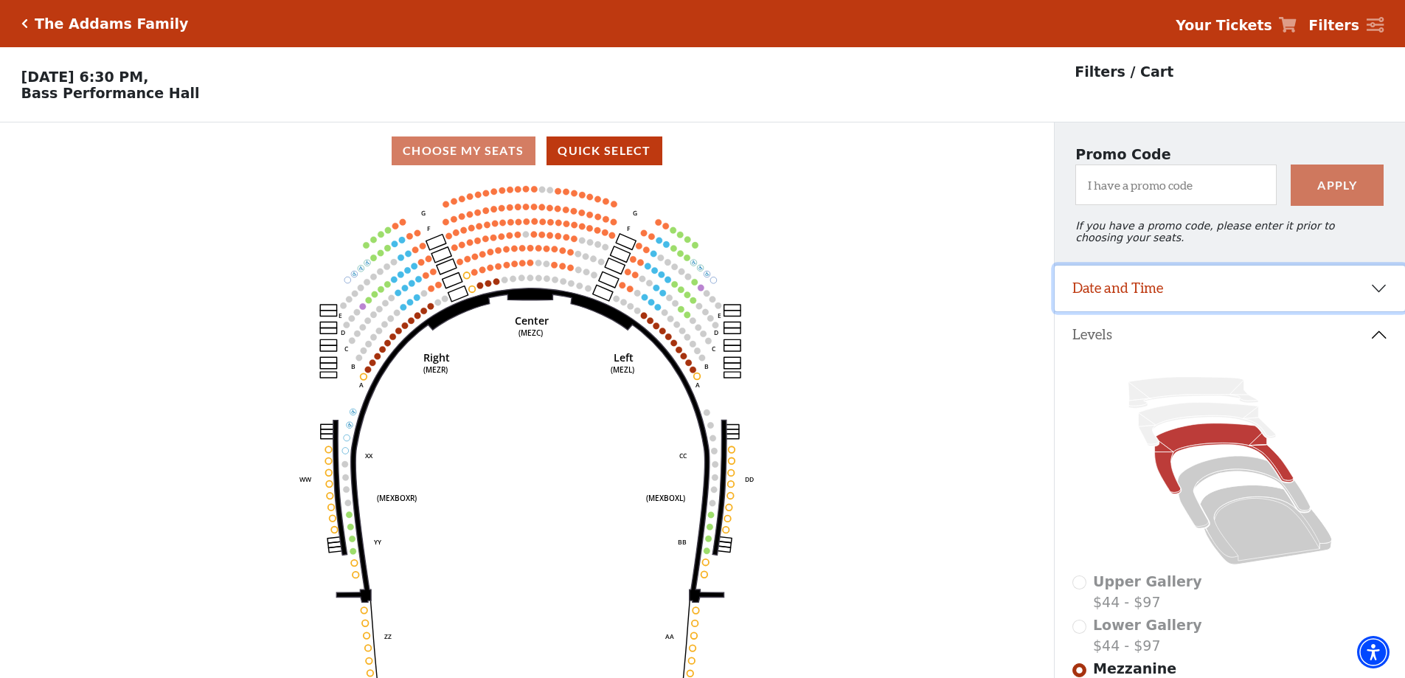
click at [1240, 300] on button "Date and Time" at bounding box center [1230, 289] width 350 height 46
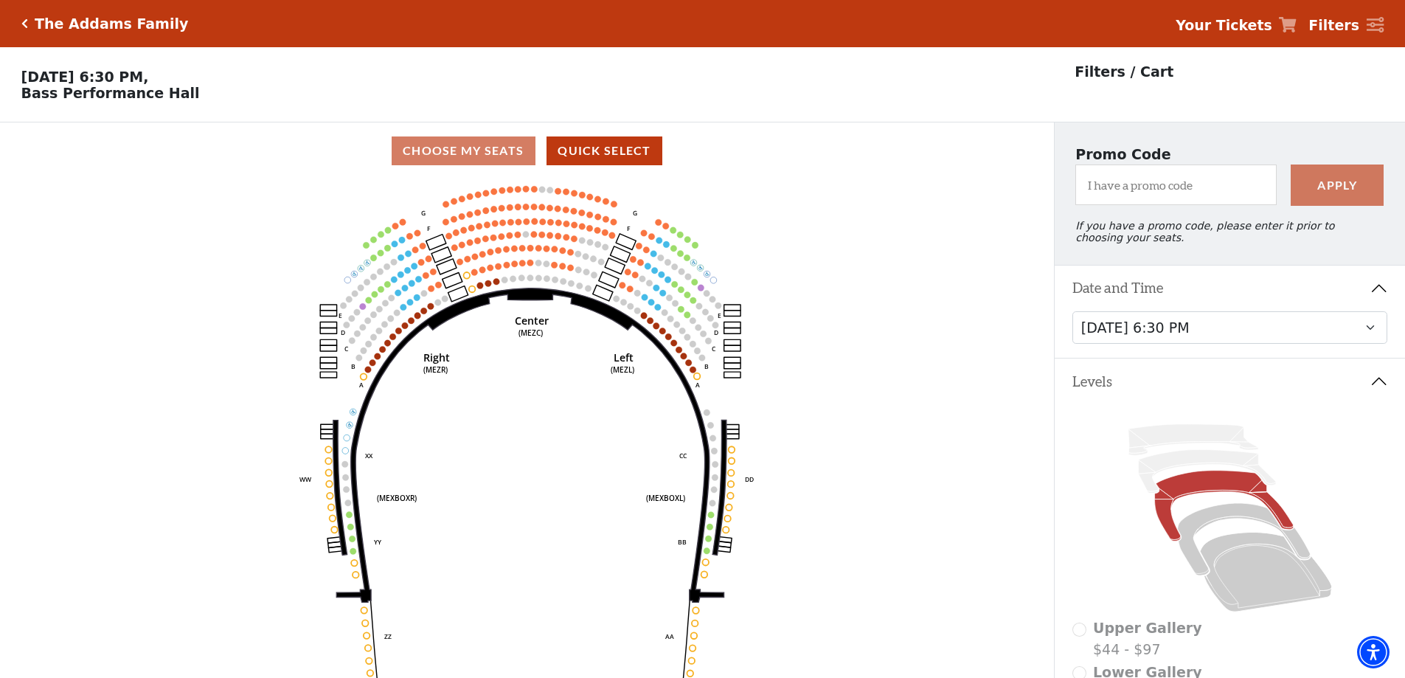
click at [1240, 300] on button "Date and Time" at bounding box center [1230, 289] width 350 height 46
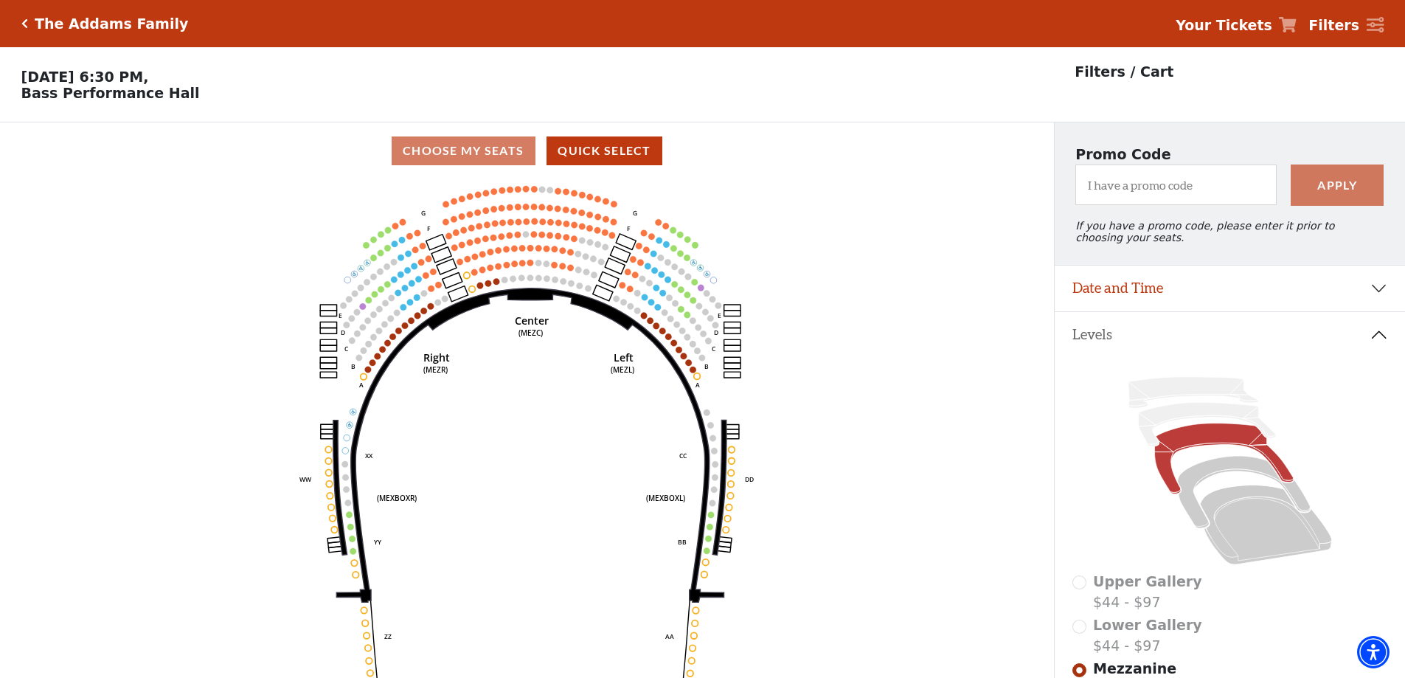
click at [23, 23] on icon "Click here to go back to filters" at bounding box center [24, 23] width 7 height 10
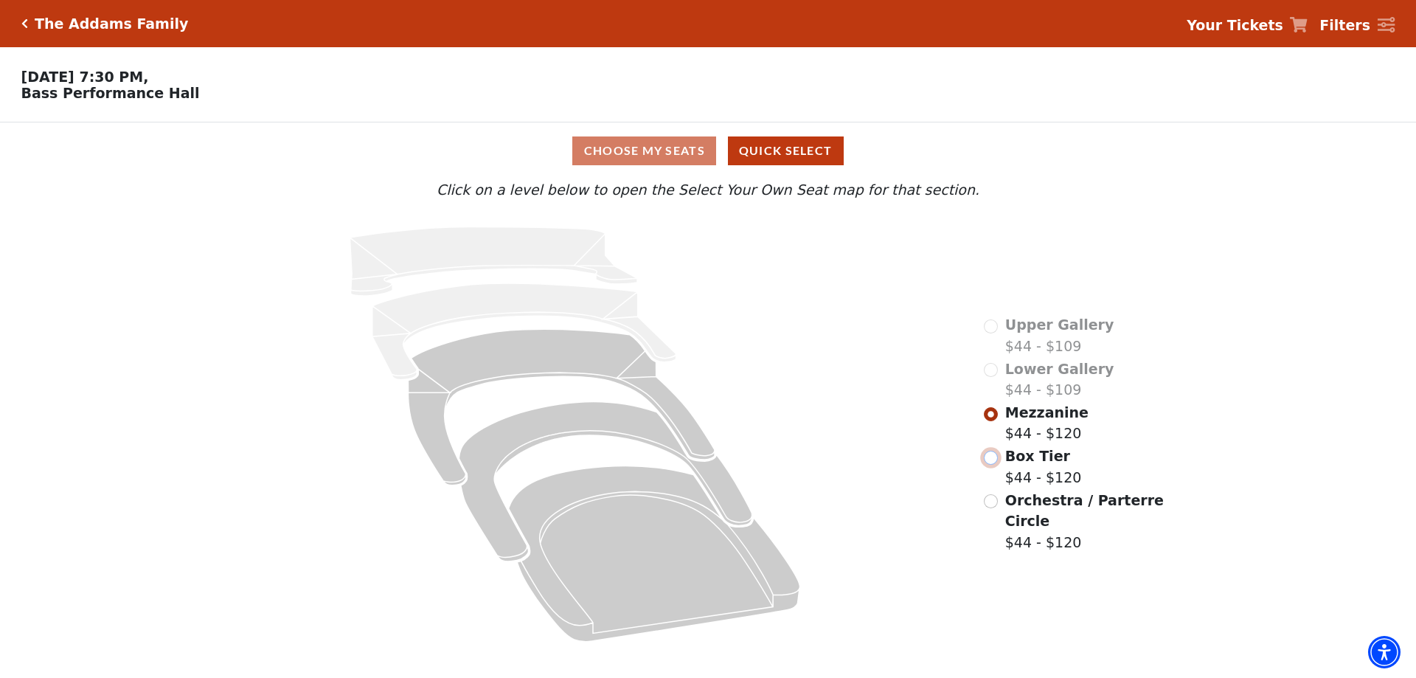
click at [998, 451] on input "Box Tier$44 - $120\a" at bounding box center [991, 458] width 14 height 14
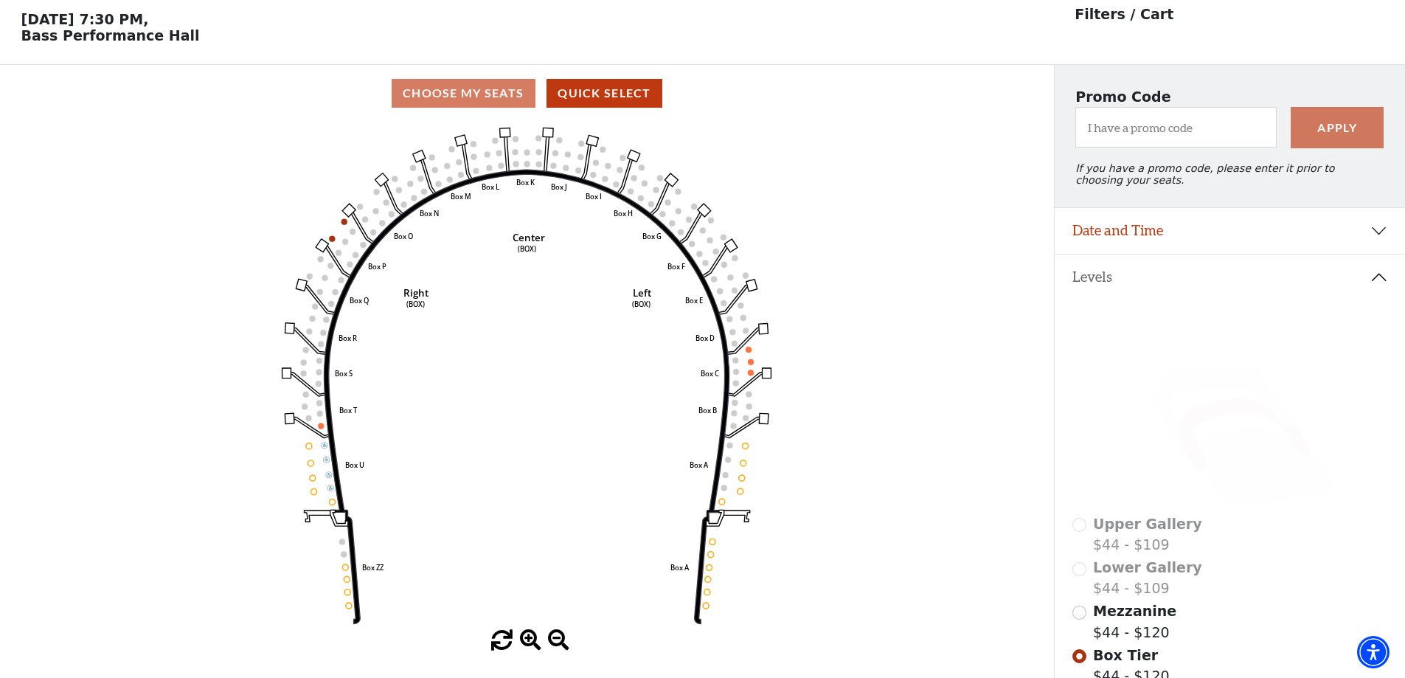
scroll to position [69, 0]
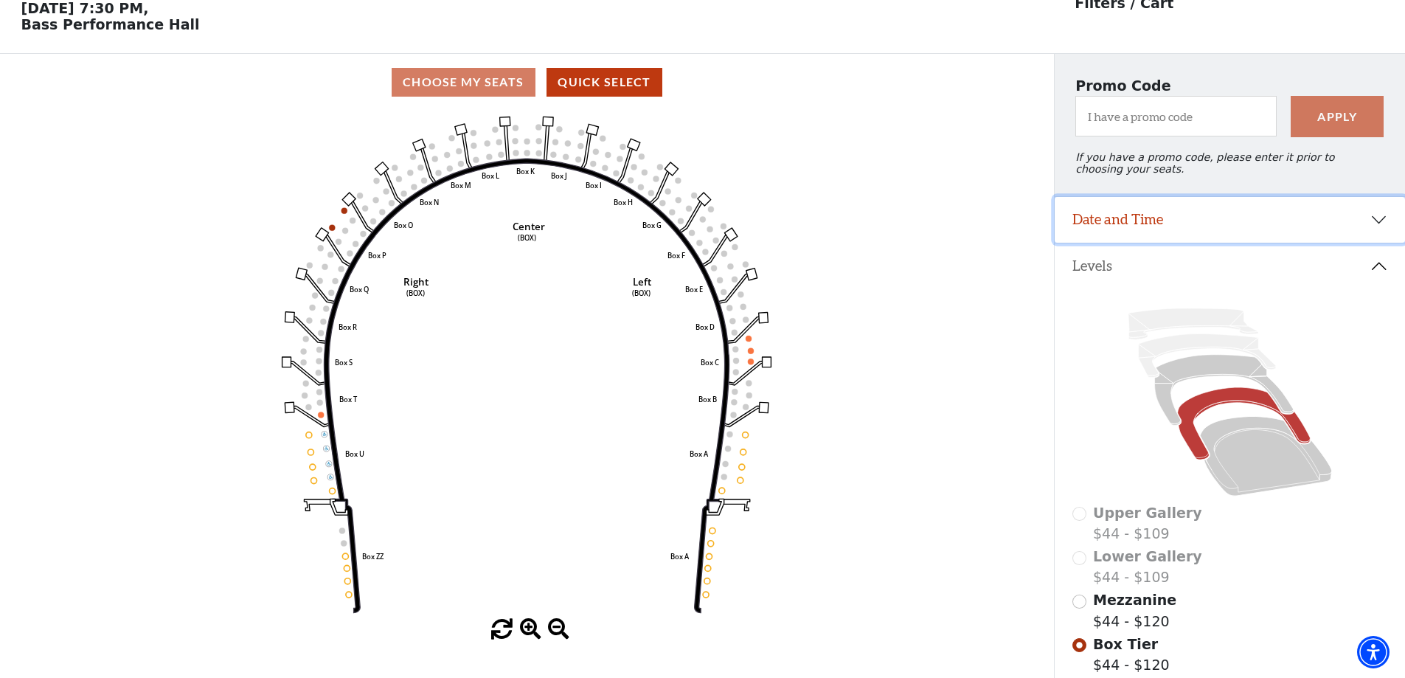
click at [1134, 243] on button "Date and Time" at bounding box center [1230, 220] width 350 height 46
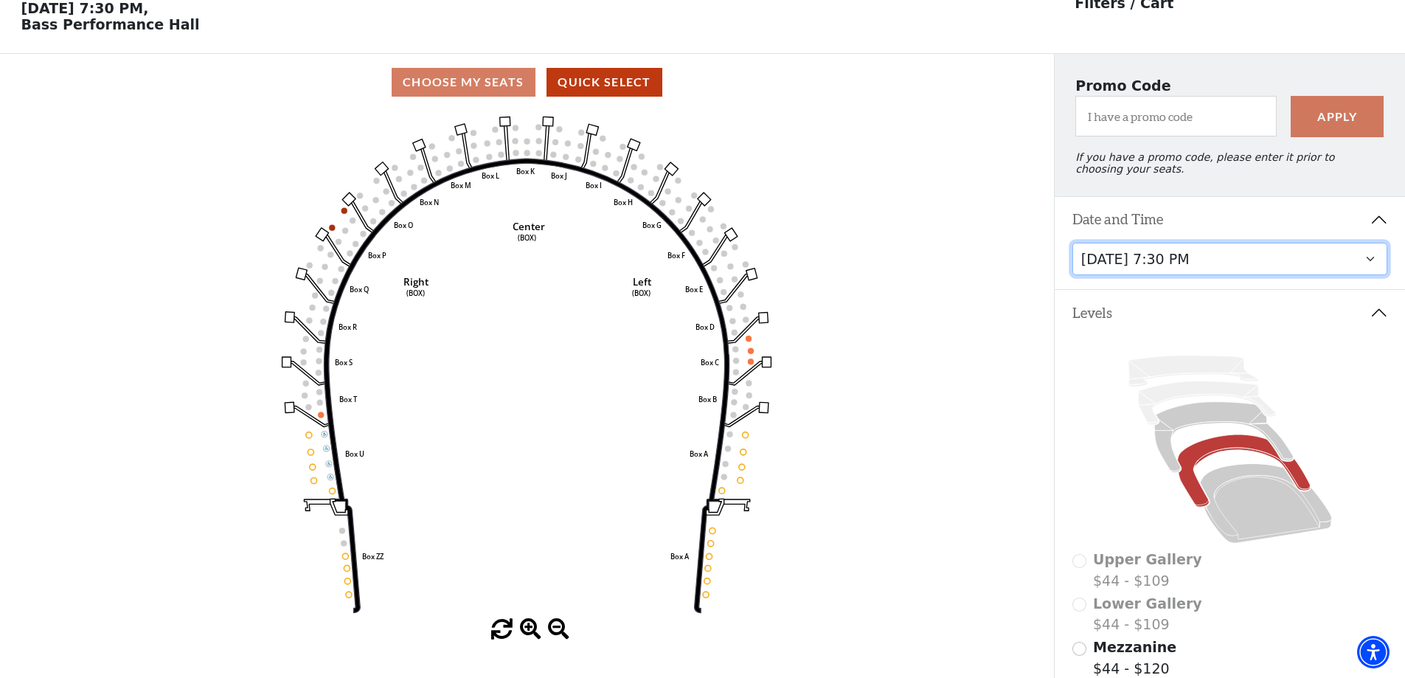
click at [1138, 268] on select "Friday, October 24 at 7:30 PM Saturday, October 25 at 1:30 PM Saturday, October…" at bounding box center [1230, 259] width 316 height 33
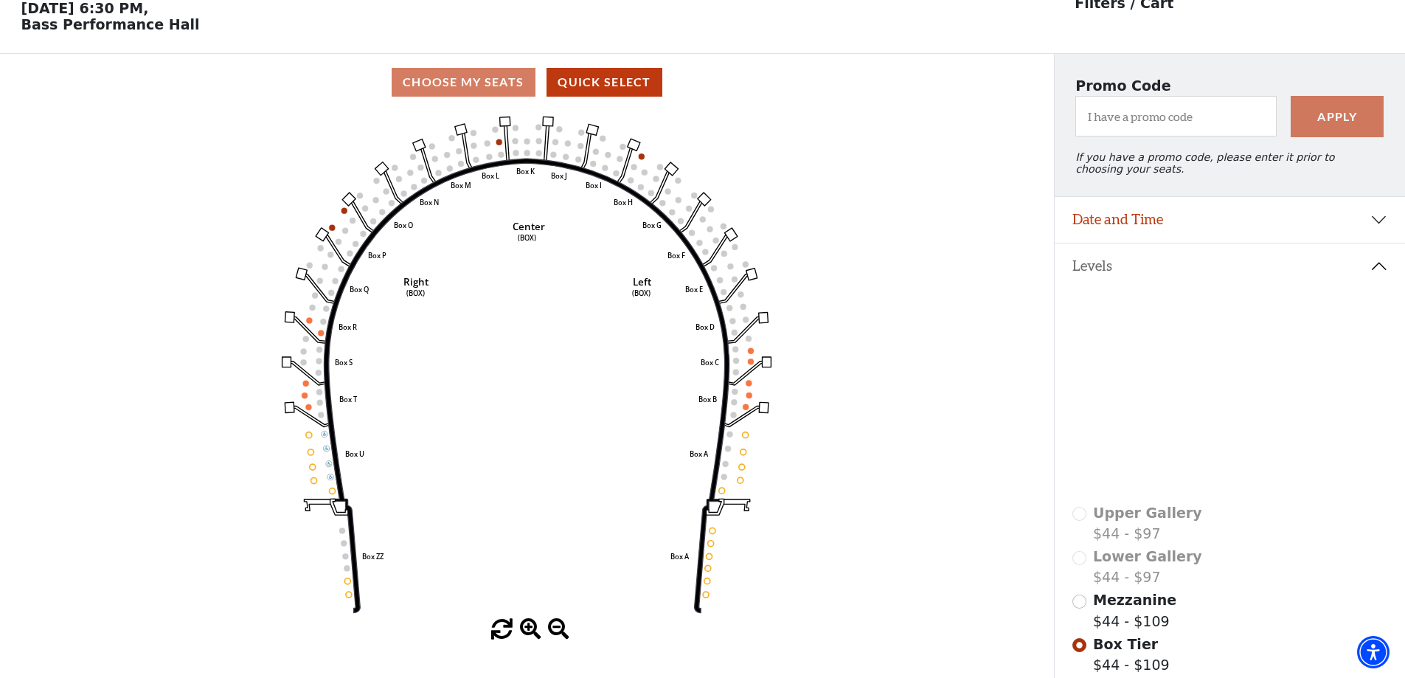
click at [1180, 369] on icon at bounding box center [1223, 390] width 139 height 71
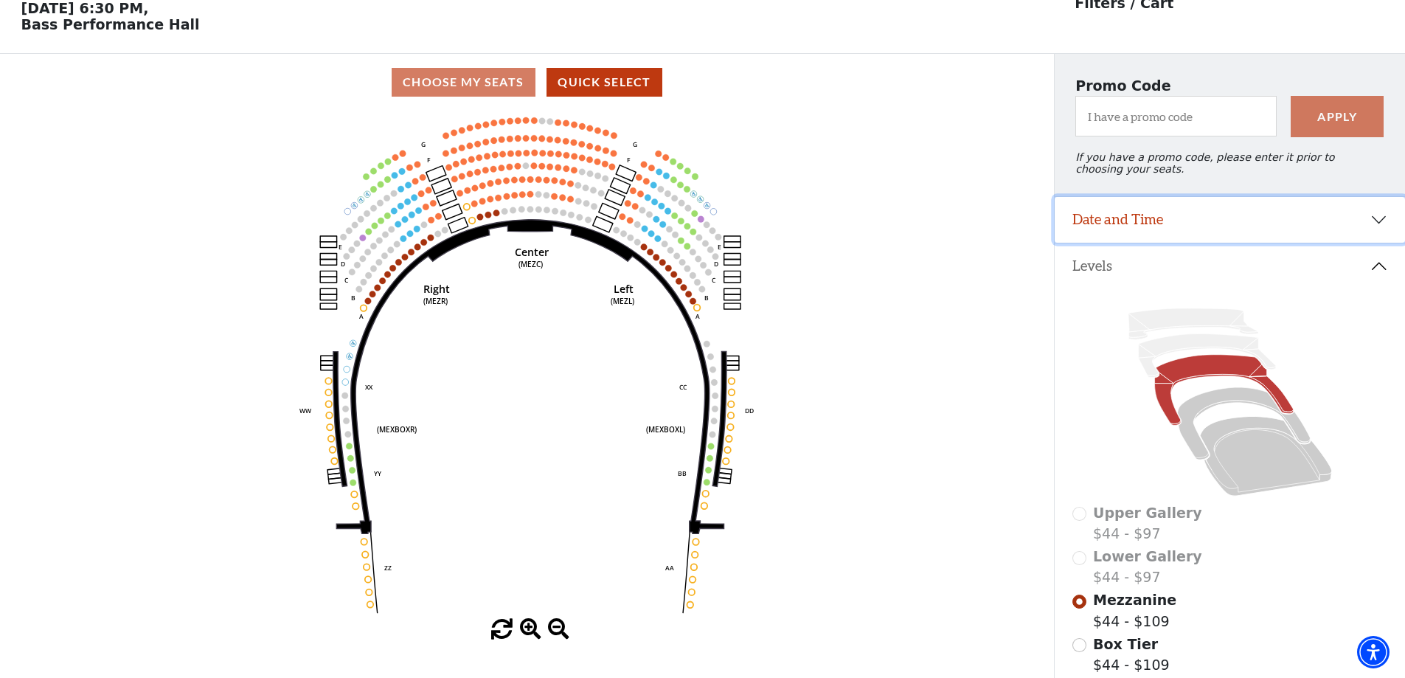
click at [1166, 233] on button "Date and Time" at bounding box center [1230, 220] width 350 height 46
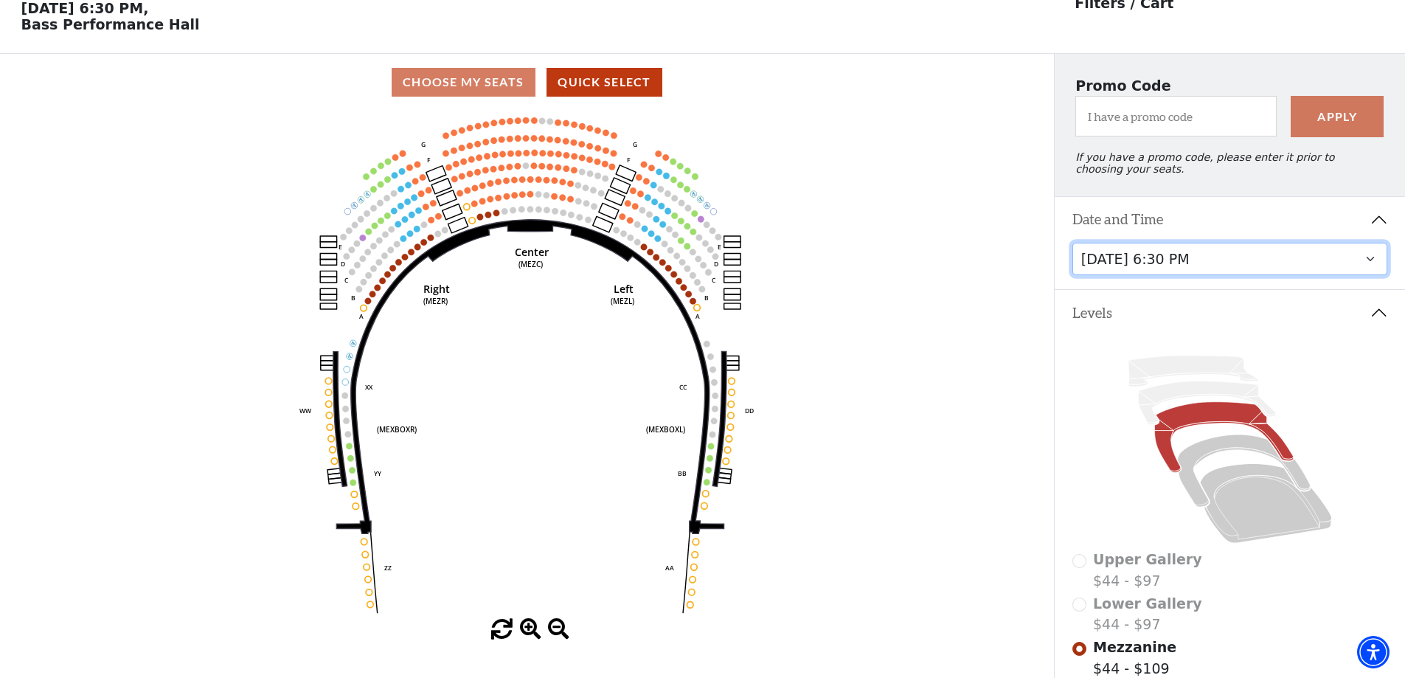
click at [1169, 270] on select "Friday, October 24 at 7:30 PM Saturday, October 25 at 1:30 PM Saturday, October…" at bounding box center [1230, 259] width 316 height 33
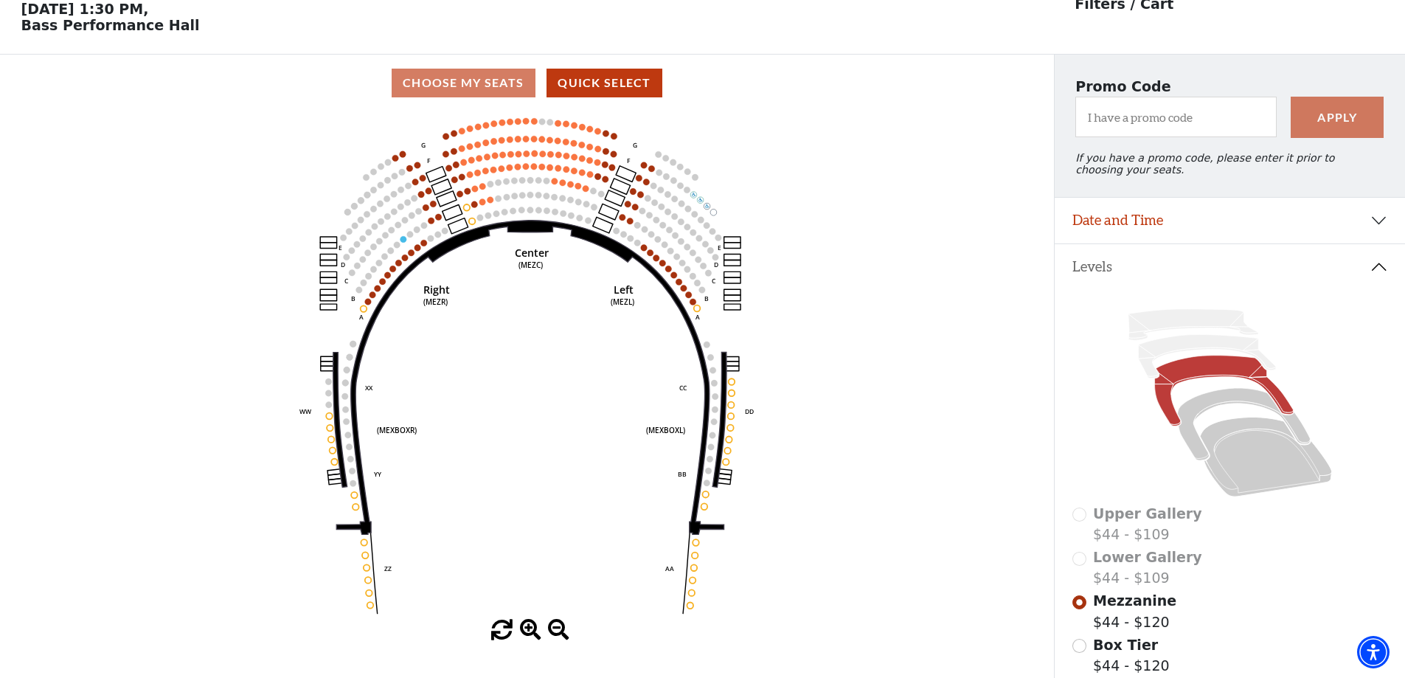
scroll to position [69, 0]
click at [1152, 223] on button "Date and Time" at bounding box center [1230, 220] width 350 height 46
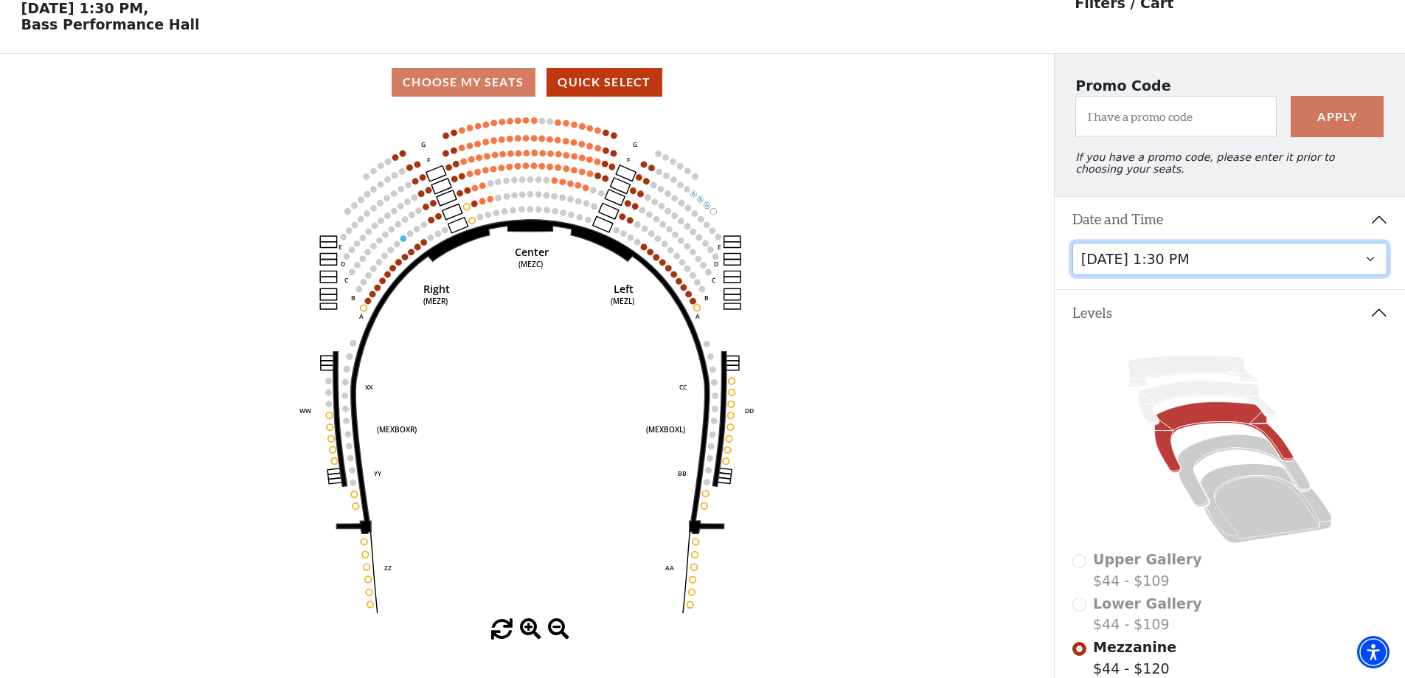
click at [1172, 276] on select "Friday, October 24 at 7:30 PM Saturday, October 25 at 1:30 PM Saturday, October…" at bounding box center [1230, 259] width 316 height 33
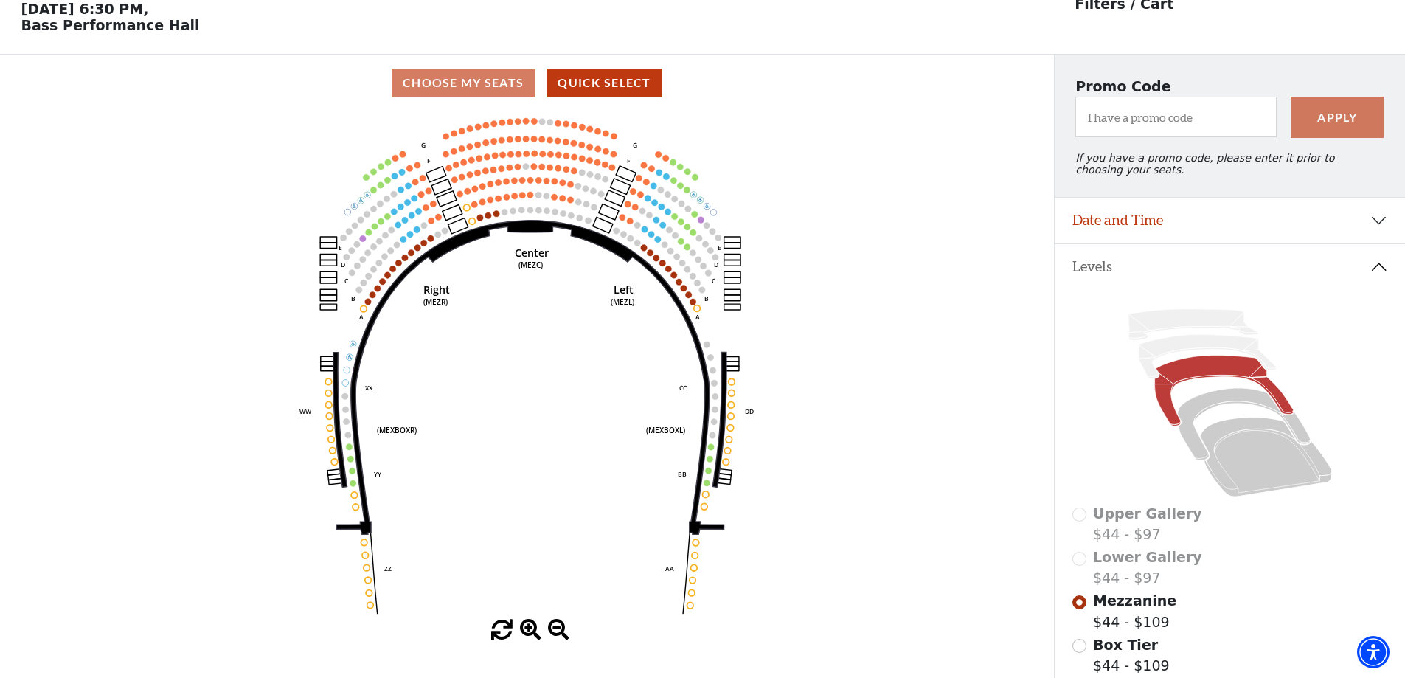
scroll to position [69, 0]
click at [580, 85] on button "Quick Select" at bounding box center [605, 82] width 116 height 29
select select "6294"
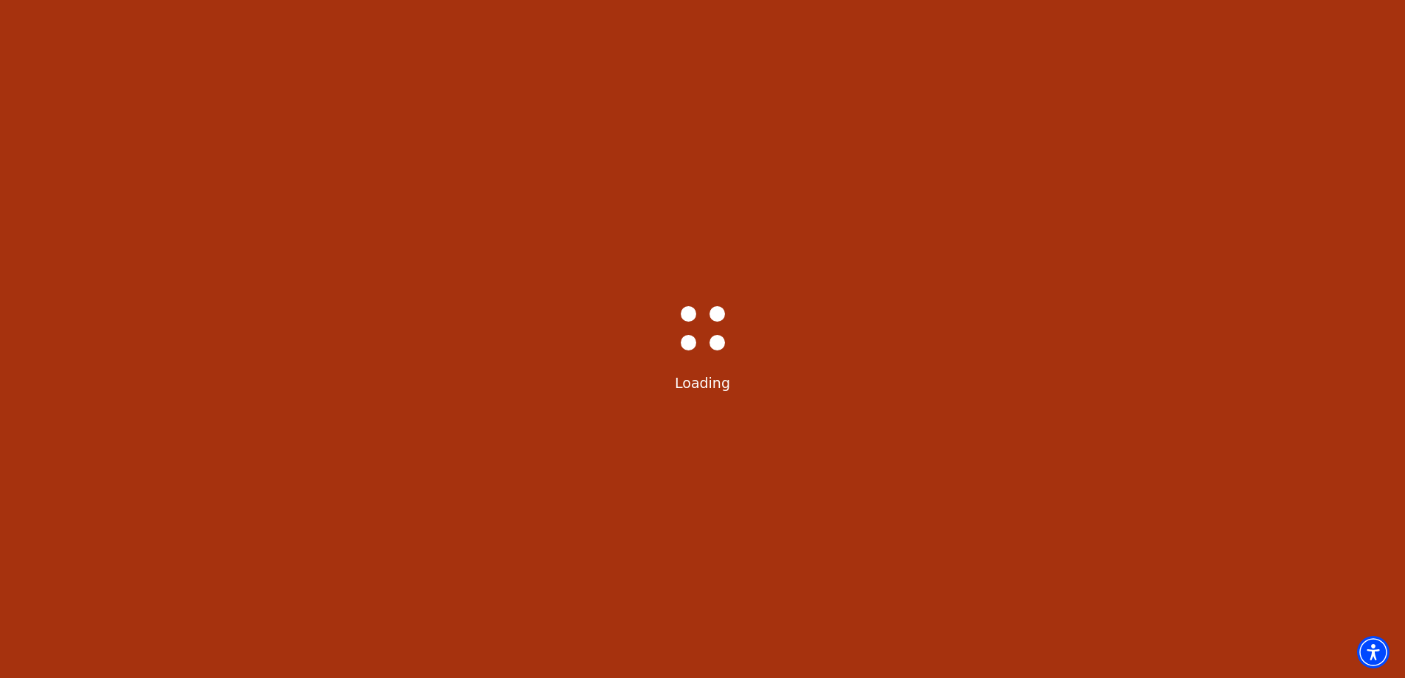
scroll to position [60, 0]
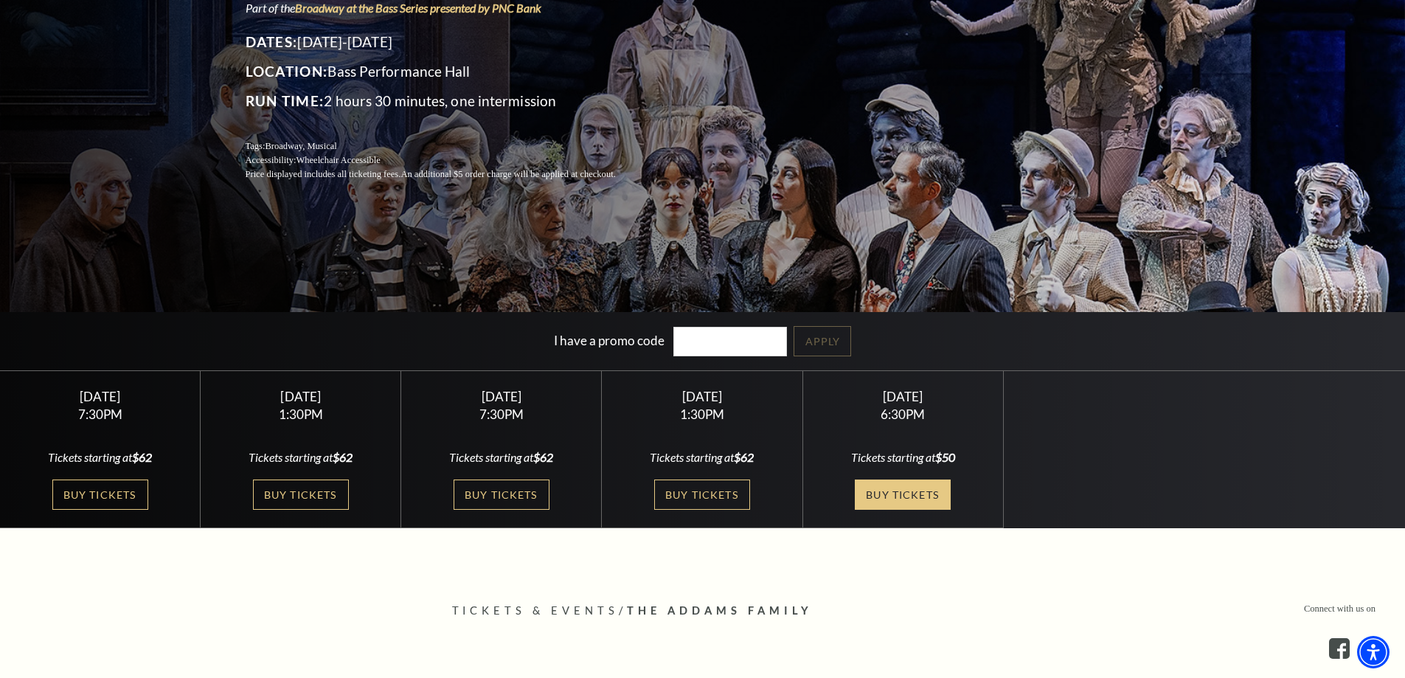
click at [899, 494] on link "Buy Tickets" at bounding box center [903, 494] width 96 height 30
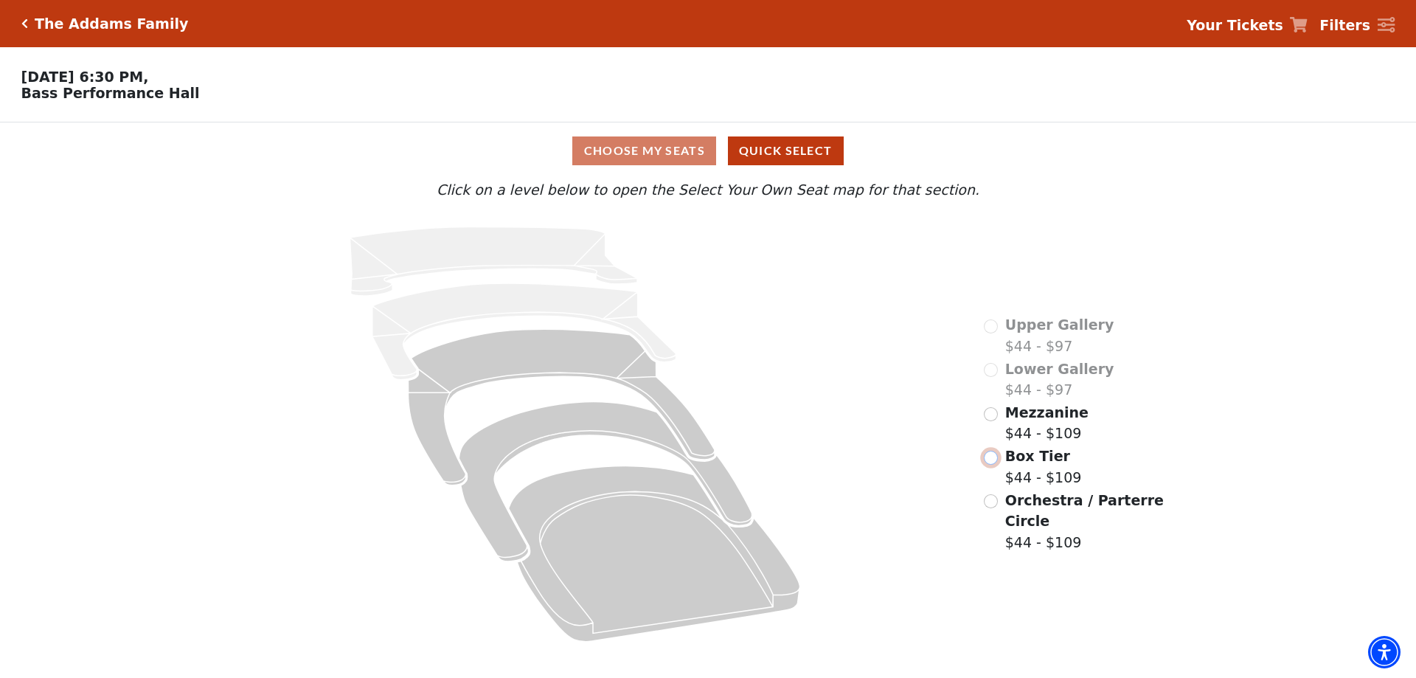
click at [998, 451] on input "Box Tier$44 - $109\a" at bounding box center [991, 458] width 14 height 14
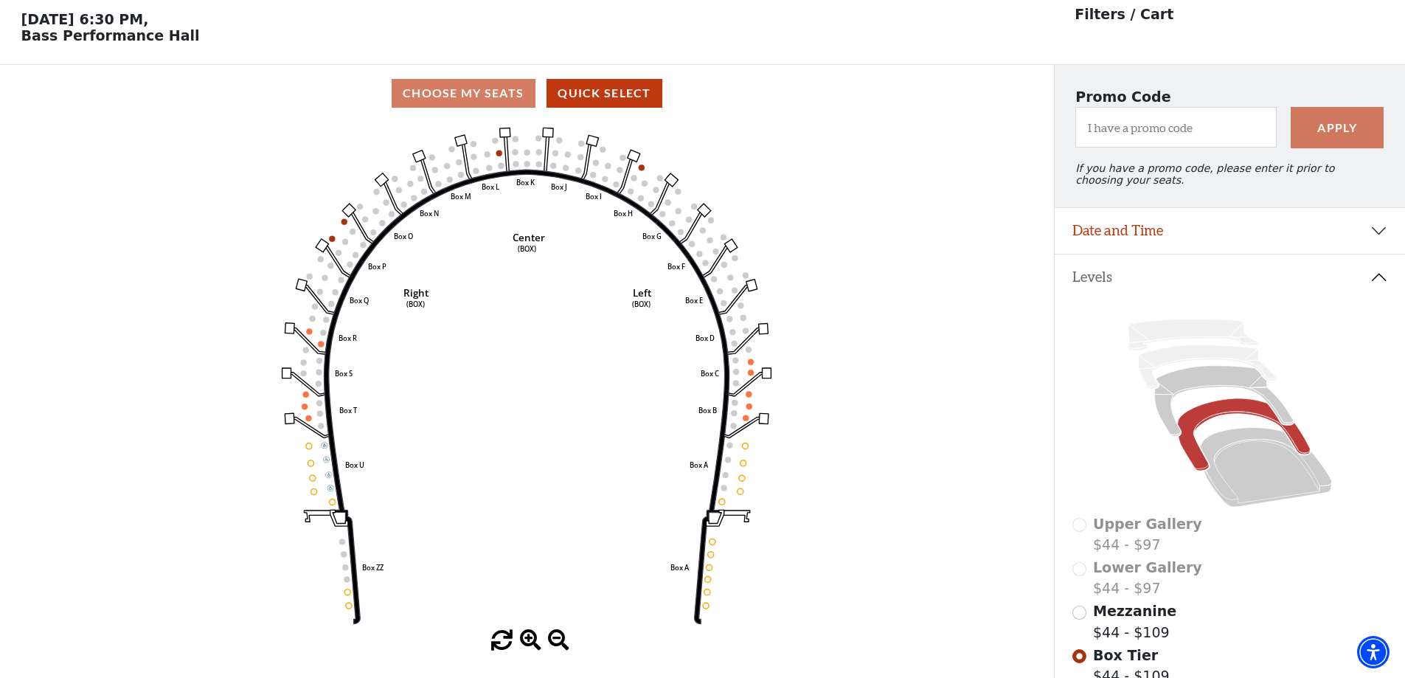
scroll to position [69, 0]
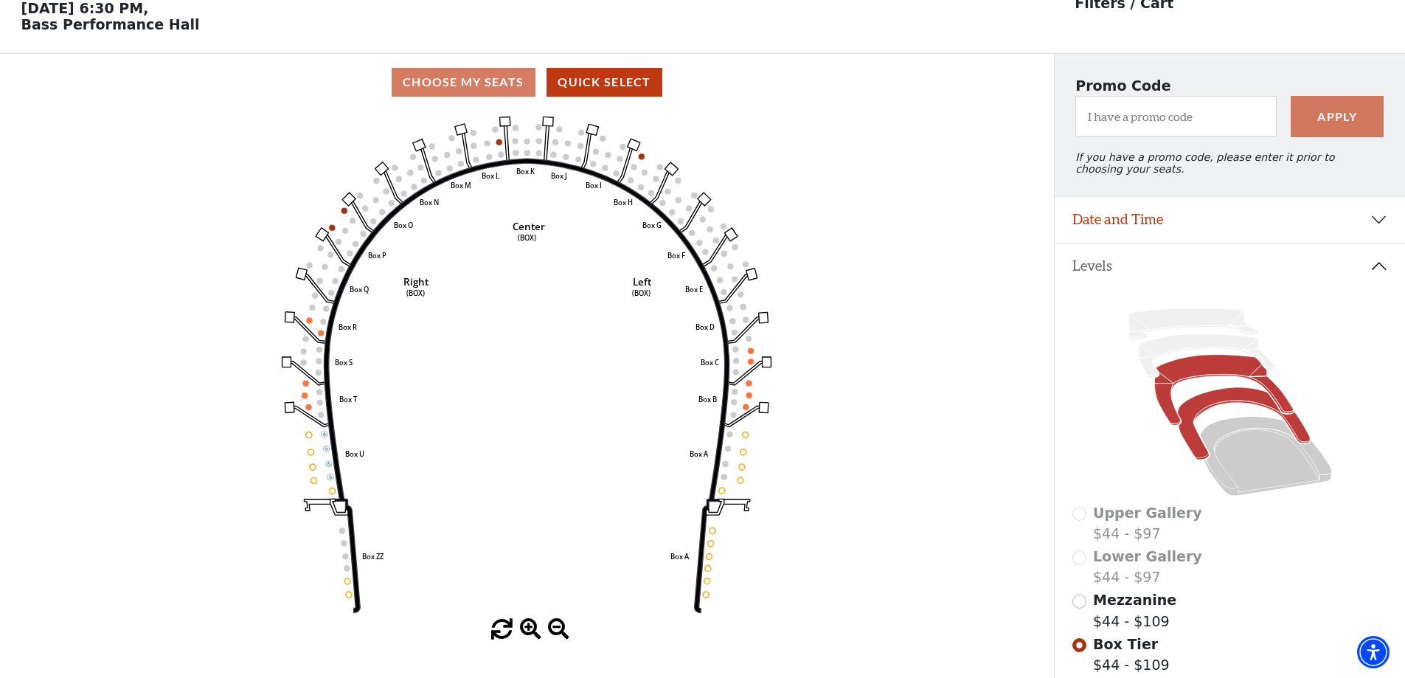
click at [1173, 392] on icon at bounding box center [1223, 390] width 139 height 71
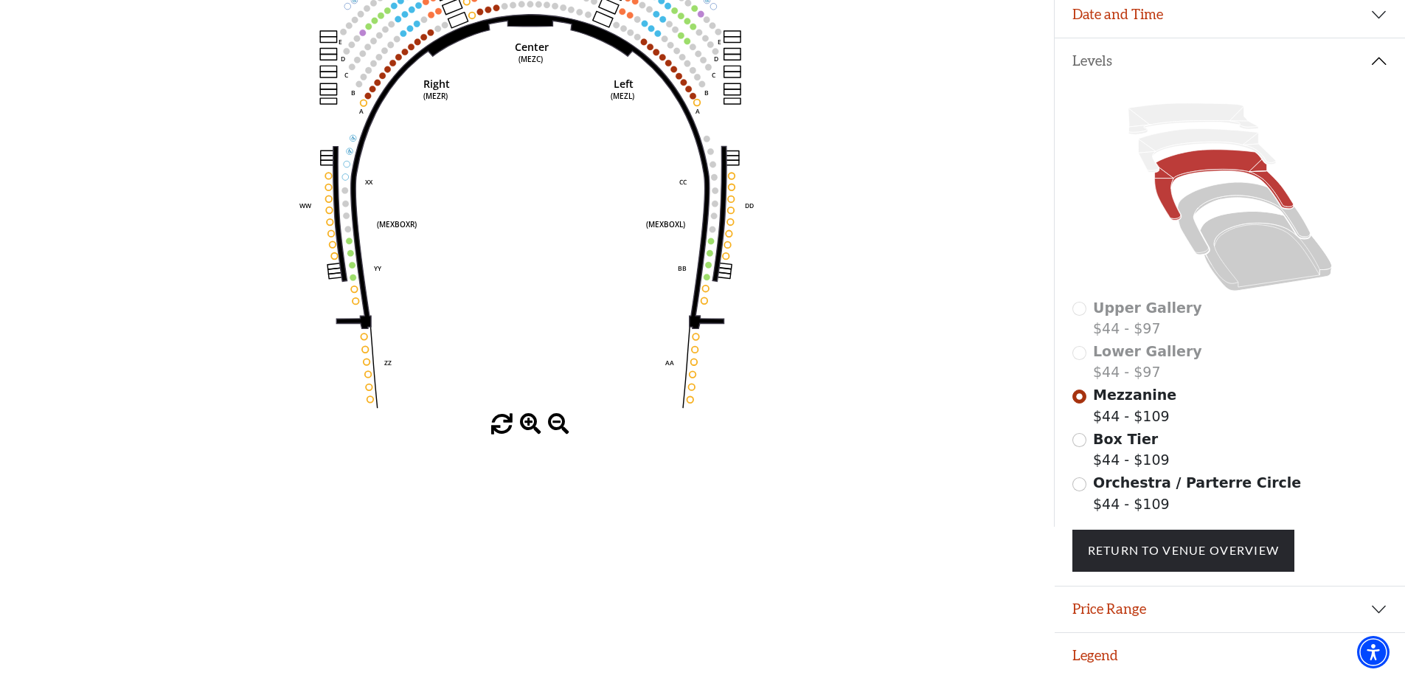
scroll to position [284, 0]
click at [1078, 485] on input "Orchestra / Parterre Circle$44 - $109\a" at bounding box center [1079, 484] width 14 height 14
